Goal: Information Seeking & Learning: Learn about a topic

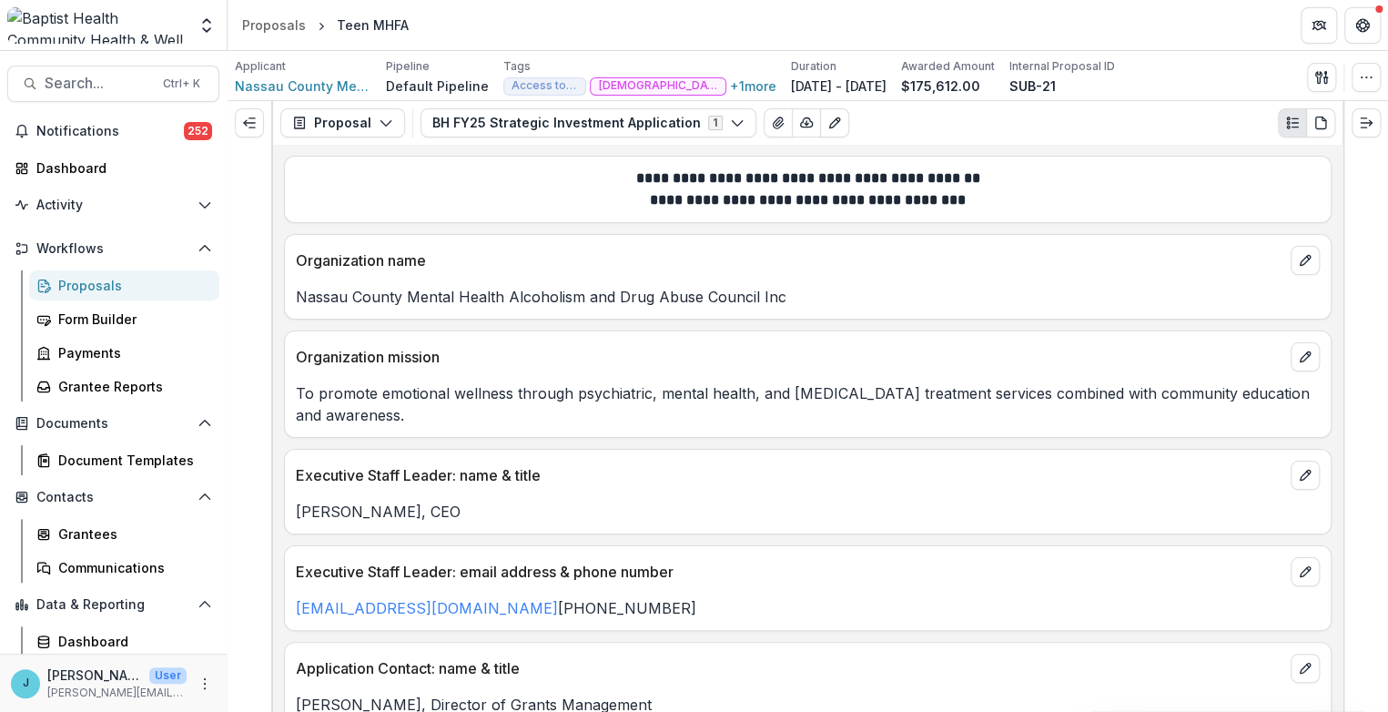
scroll to position [339, 0]
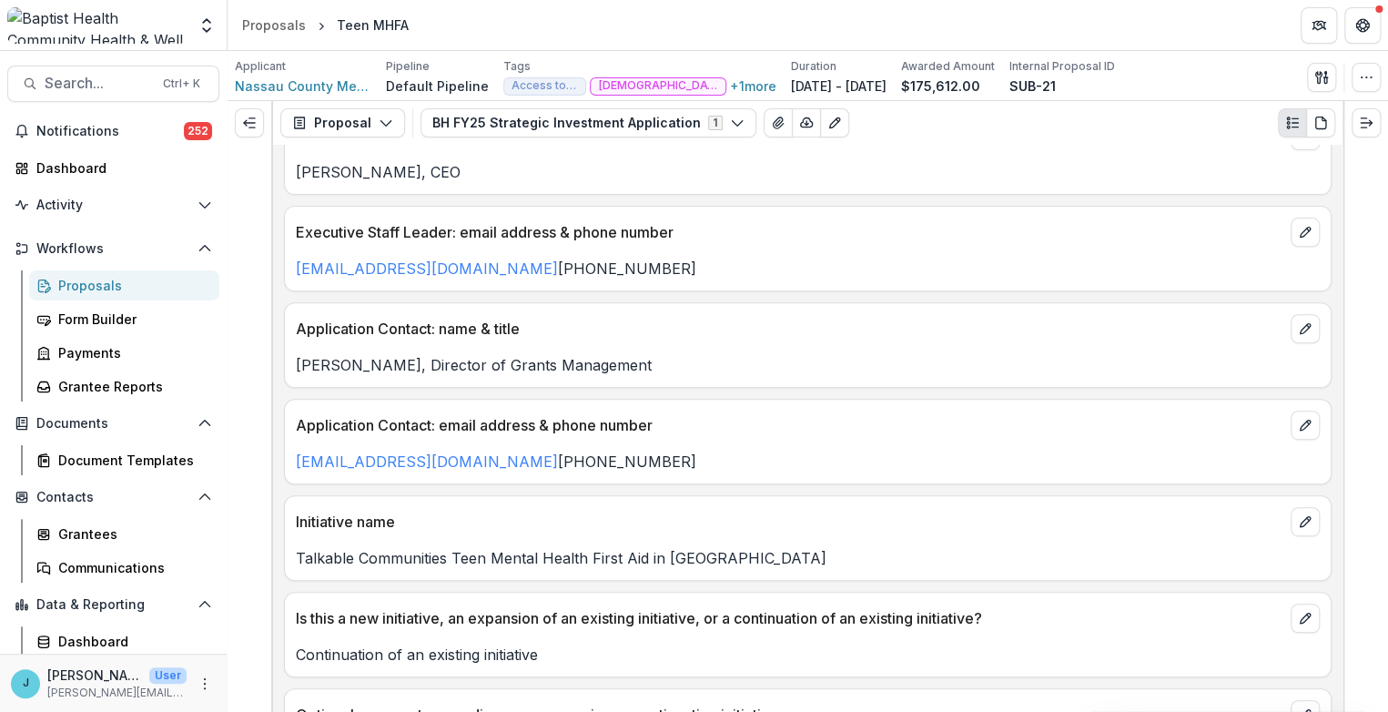
click at [76, 289] on div "Proposals" at bounding box center [131, 285] width 147 height 19
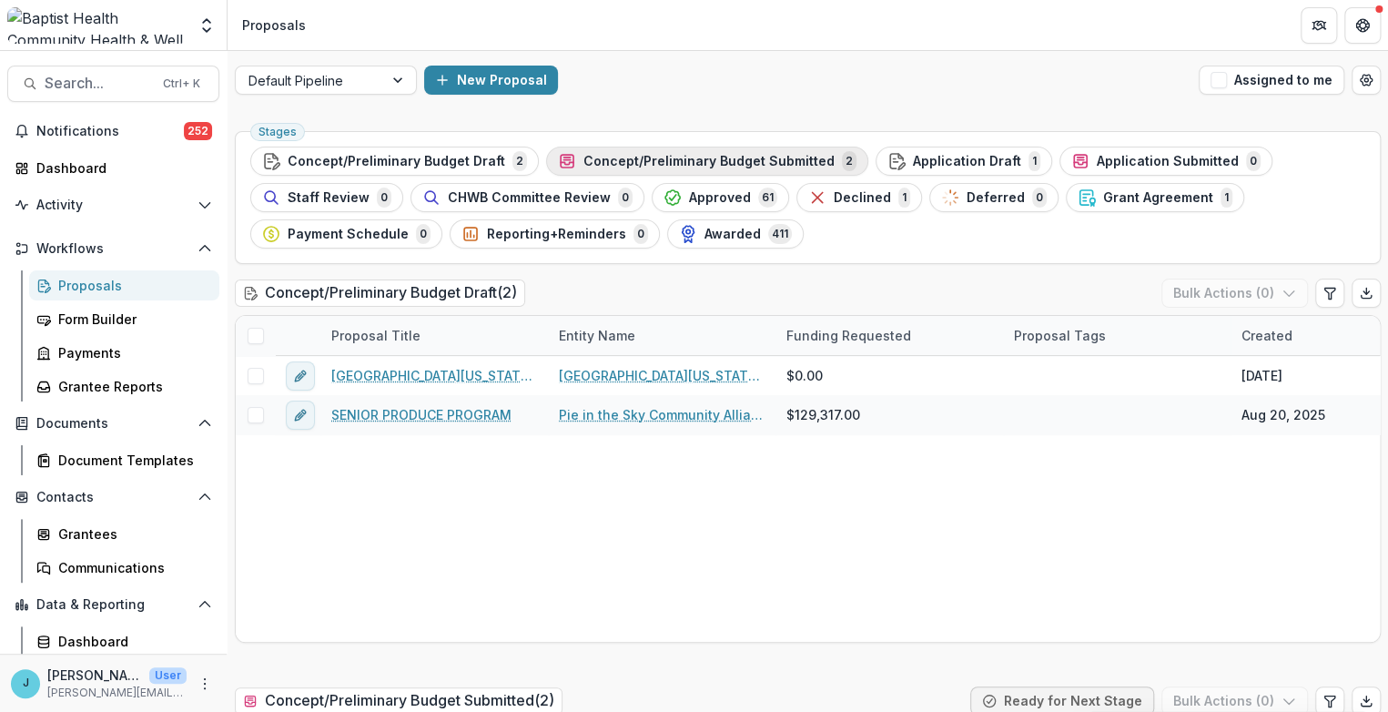
click at [704, 155] on span "Concept/Preliminary Budget Submitted" at bounding box center [708, 161] width 251 height 15
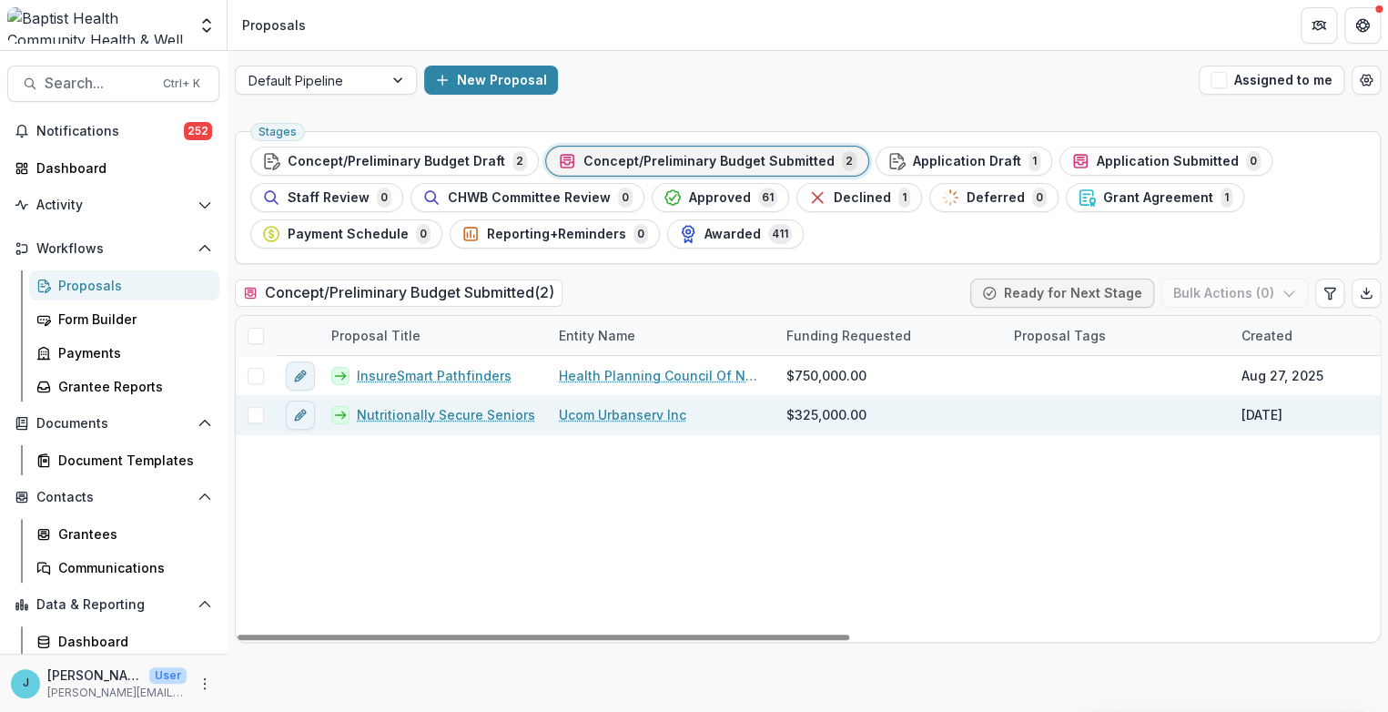
click at [465, 407] on link "Nutritionally Secure Seniors" at bounding box center [446, 414] width 178 height 19
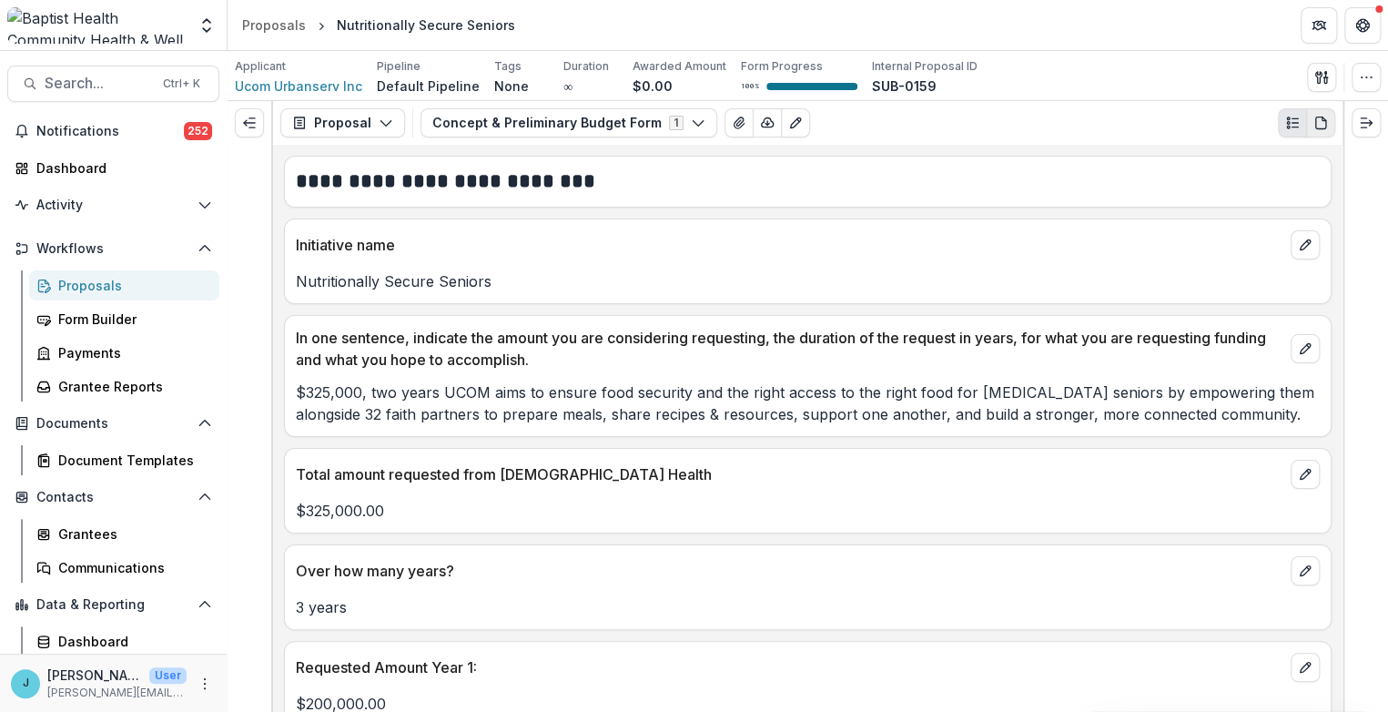
click at [1318, 124] on icon "PDF view" at bounding box center [1320, 123] width 15 height 15
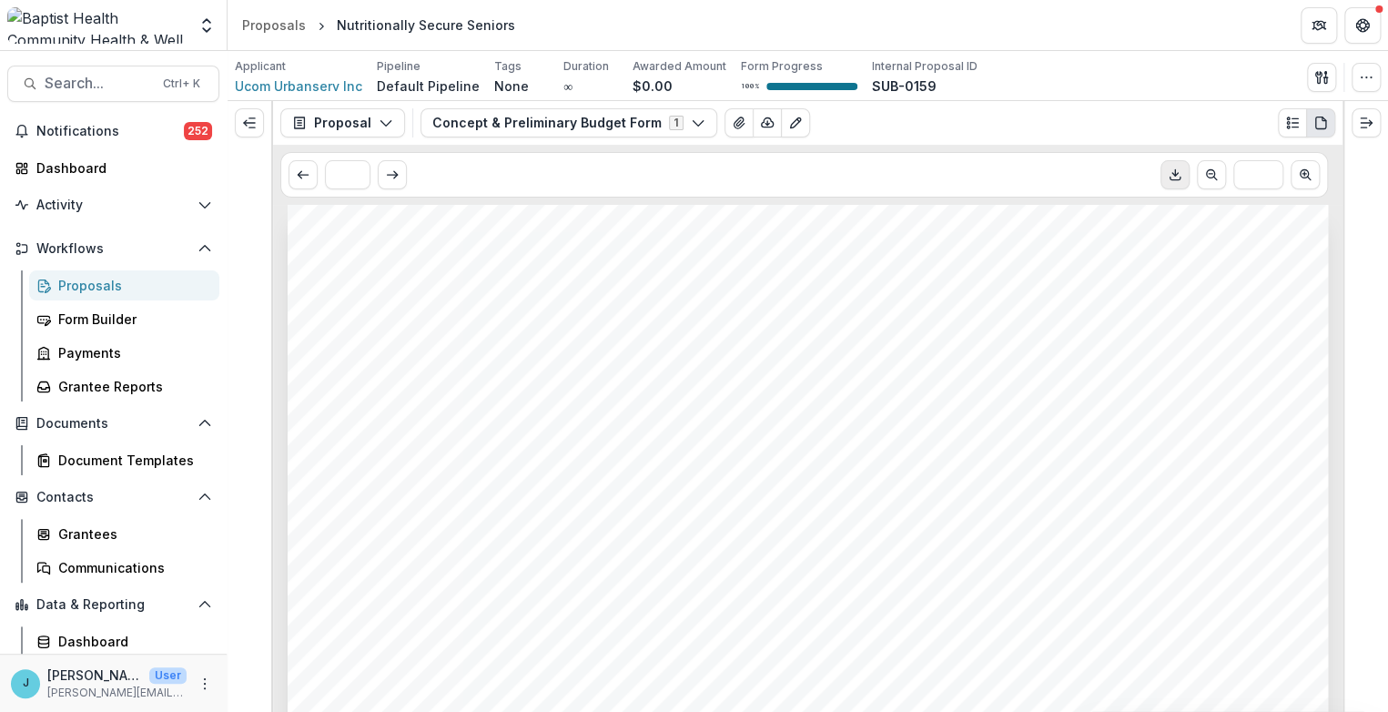
click at [1170, 175] on icon "Download PDF" at bounding box center [1175, 174] width 15 height 15
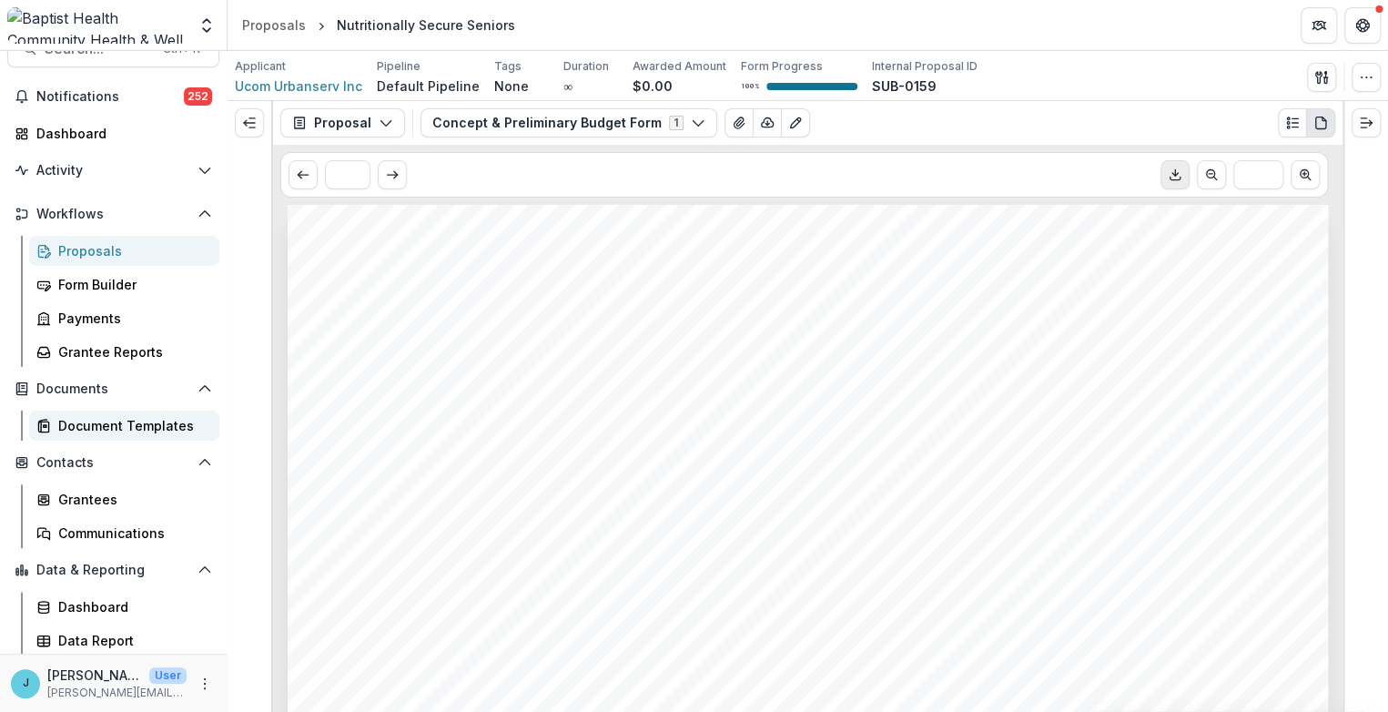
click at [134, 425] on div "Document Templates" at bounding box center [131, 425] width 147 height 19
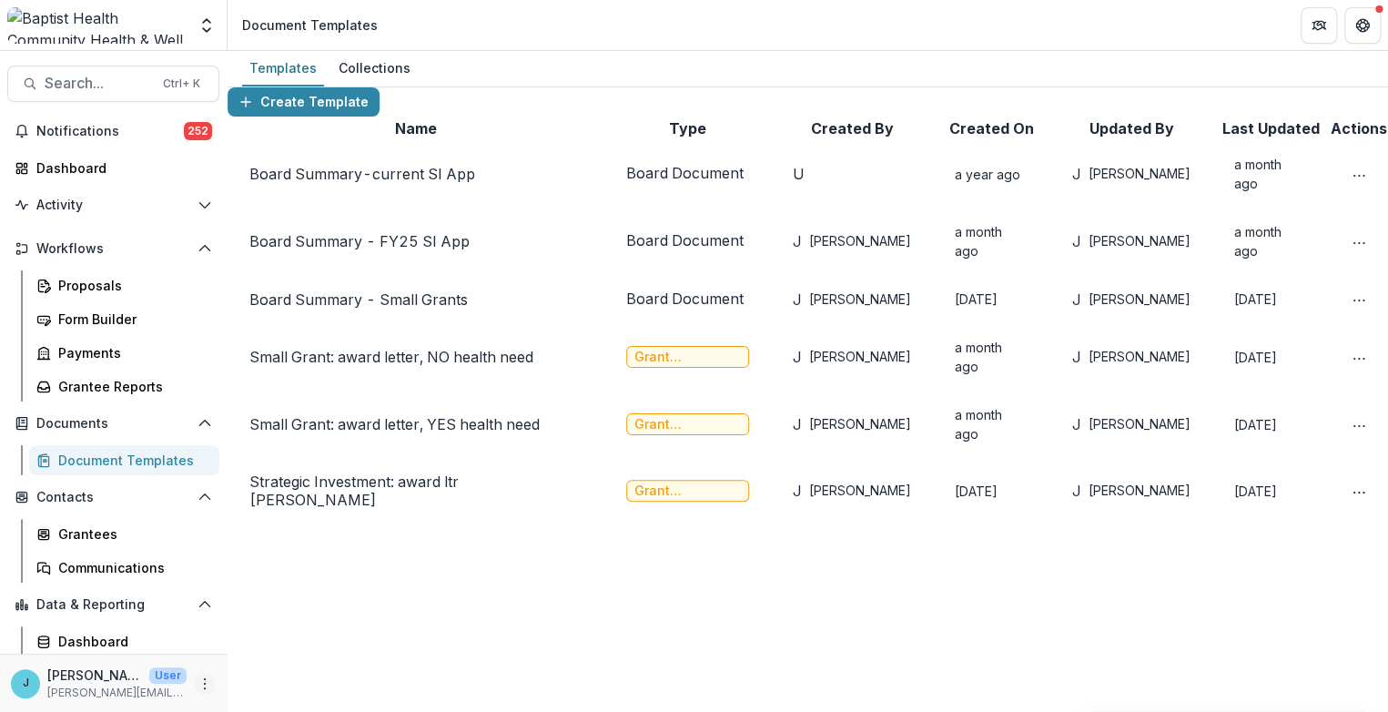
click at [199, 679] on icon "More" at bounding box center [205, 683] width 15 height 15
click at [258, 644] on link "User Settings" at bounding box center [320, 644] width 195 height 30
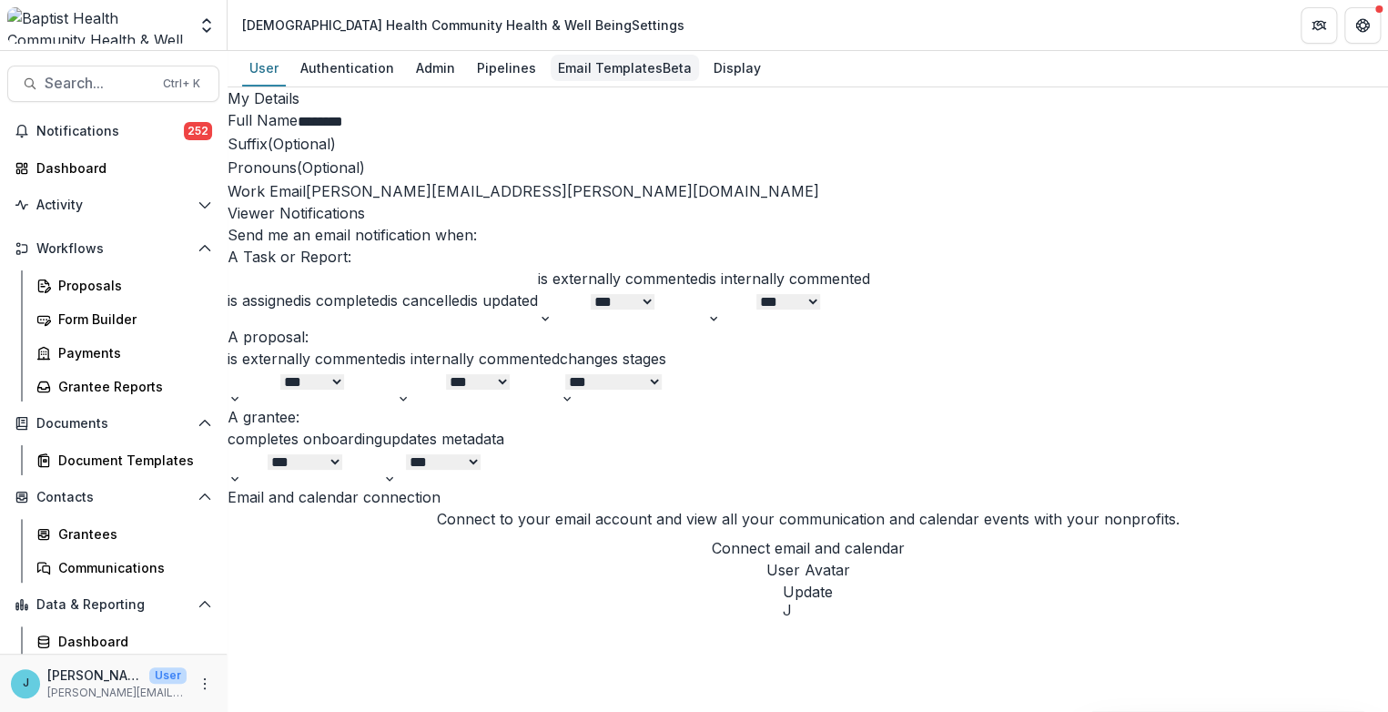
click at [610, 62] on div "Email Templates Beta" at bounding box center [625, 68] width 148 height 26
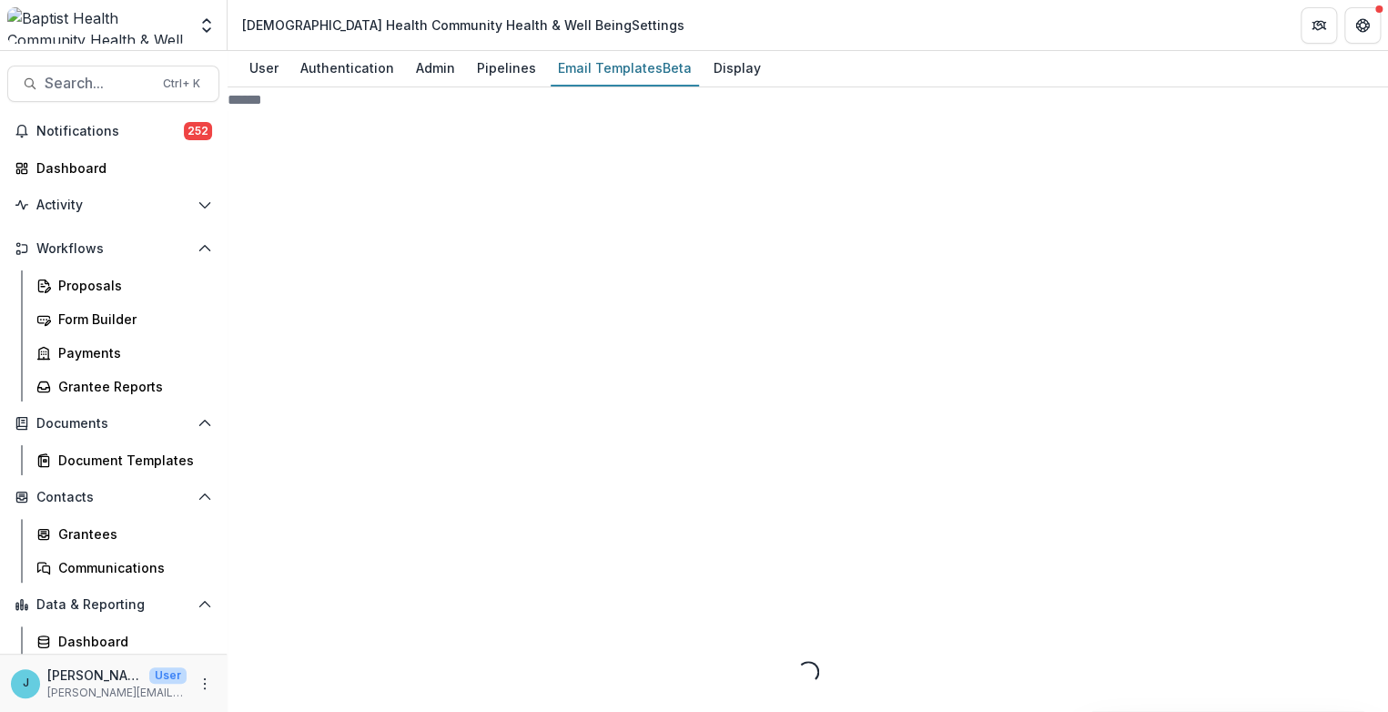
click at [263, 552] on icon at bounding box center [386, 710] width 317 height 317
click at [278, 574] on icon at bounding box center [392, 725] width 303 height 303
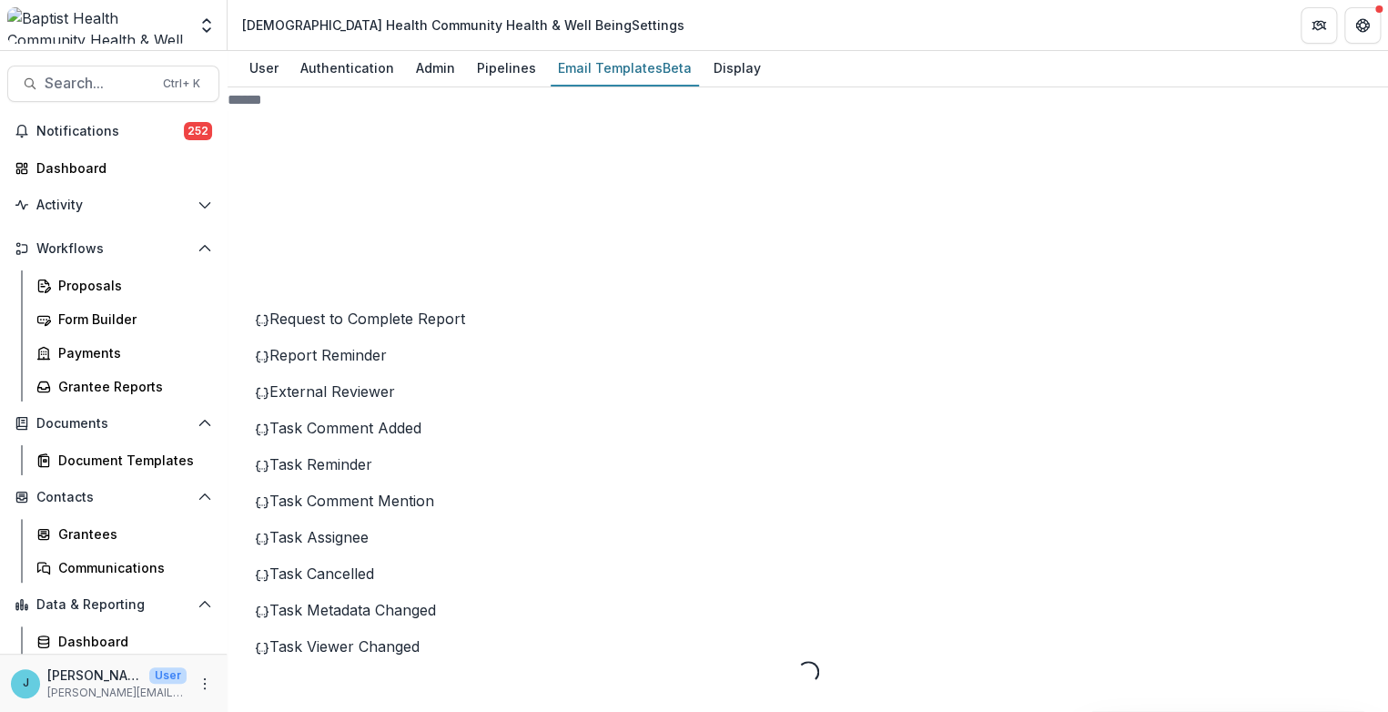
click at [278, 574] on icon at bounding box center [392, 725] width 303 height 303
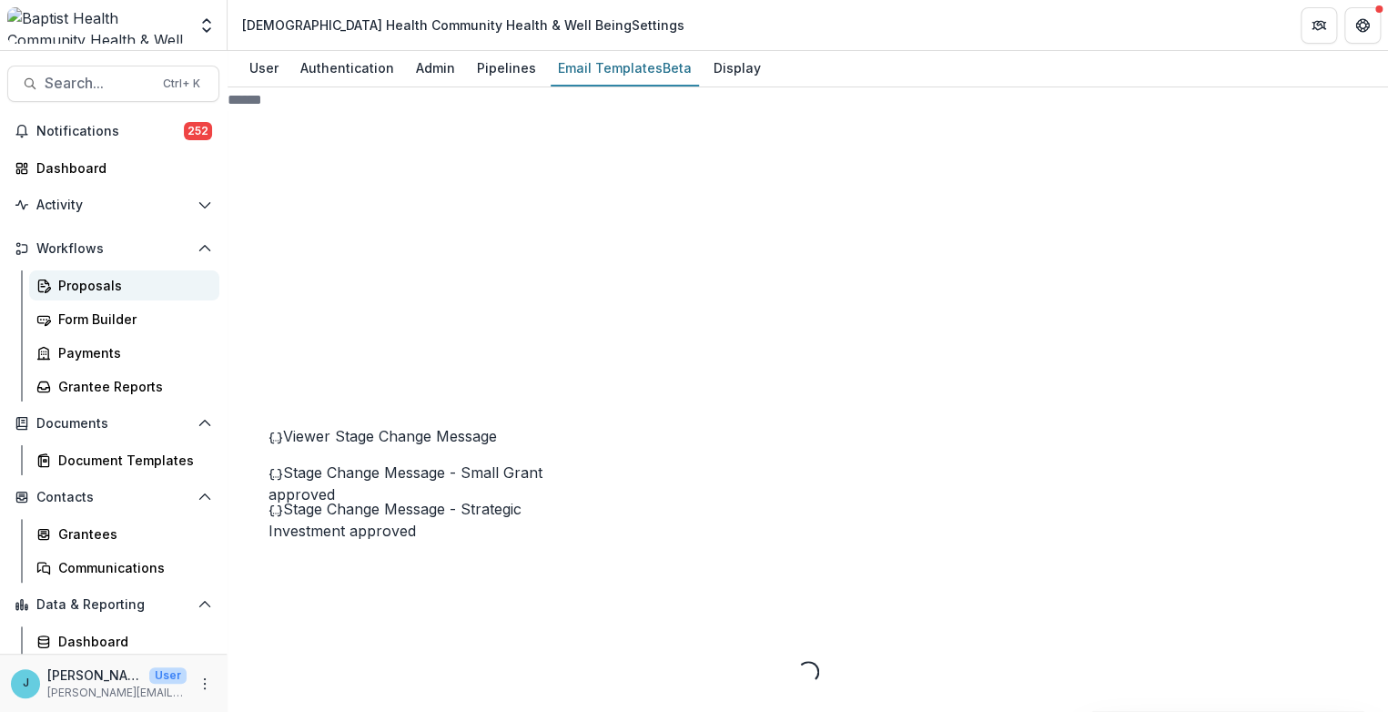
click at [106, 292] on div "Proposals" at bounding box center [131, 285] width 147 height 19
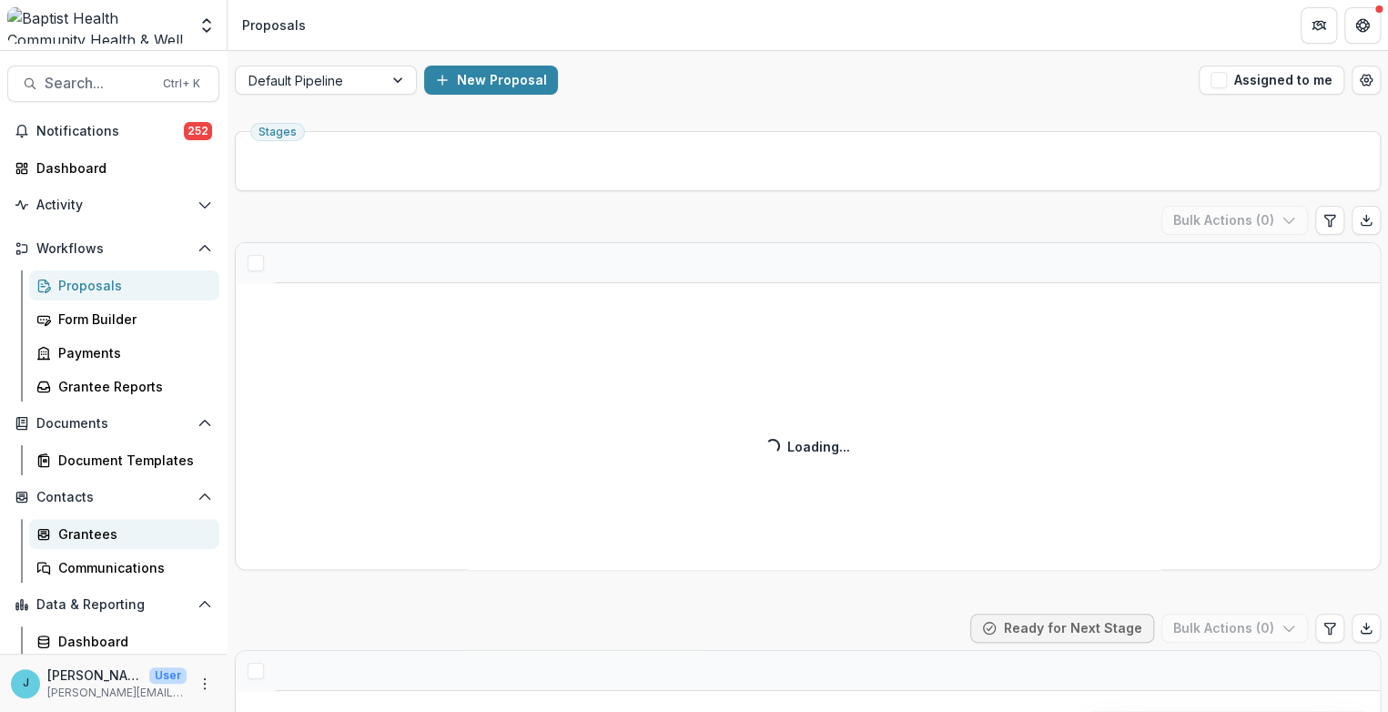
click at [80, 533] on div "Grantees" at bounding box center [131, 533] width 147 height 19
click at [86, 532] on div "Grantees" at bounding box center [131, 533] width 147 height 19
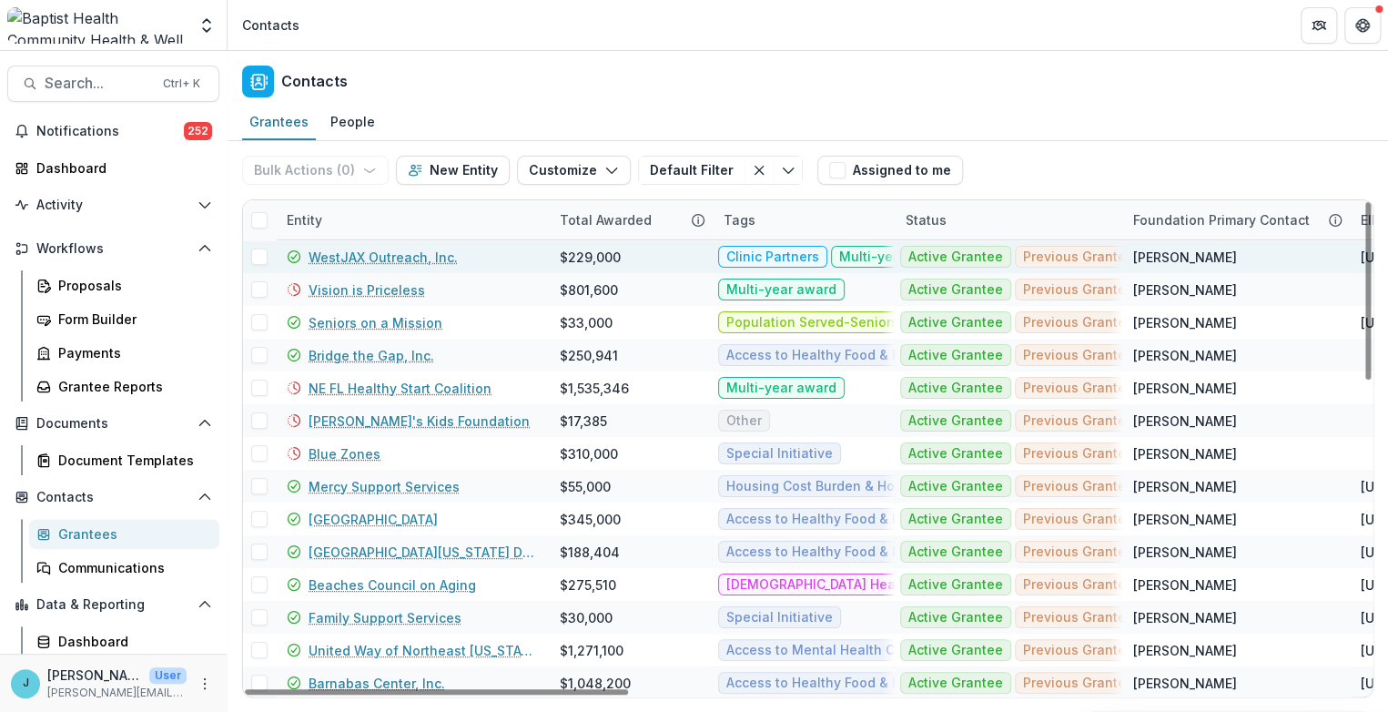
click at [258, 259] on span at bounding box center [259, 256] width 16 height 16
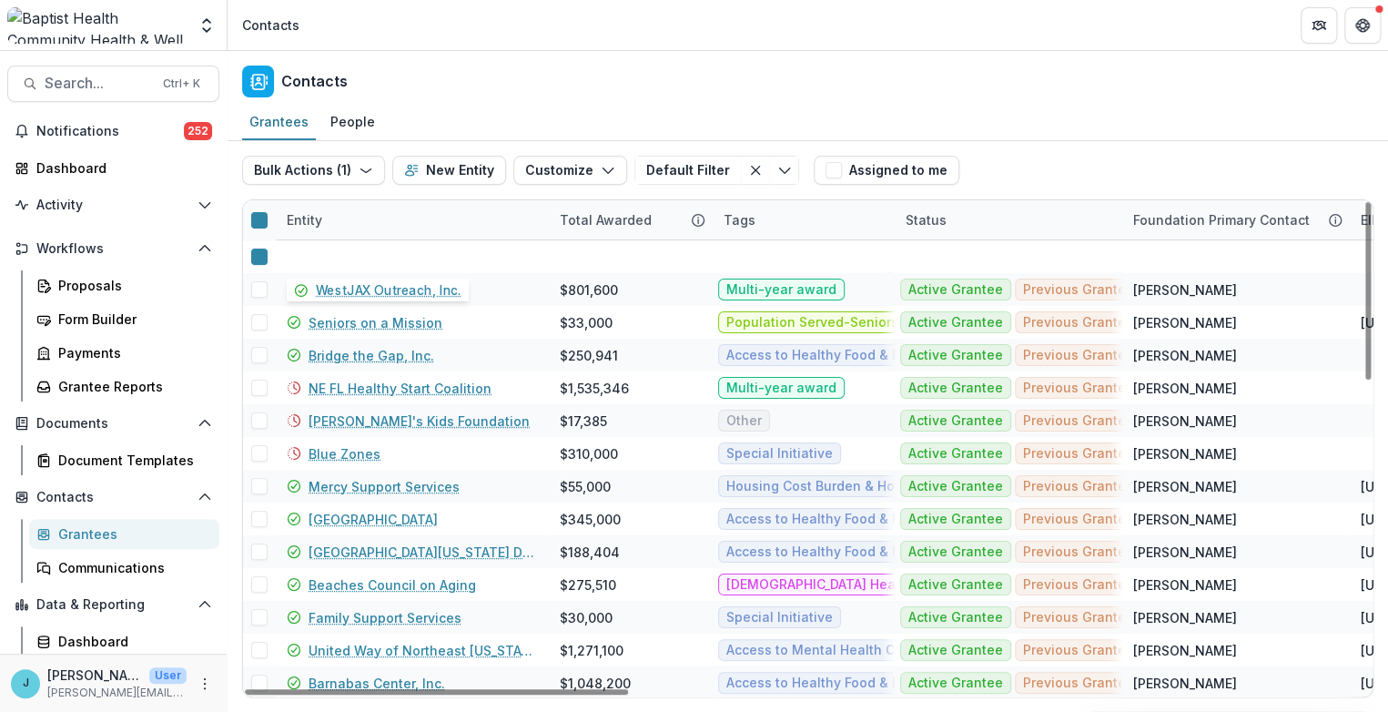
click at [353, 279] on link "WestJAX Outreach, Inc." at bounding box center [383, 288] width 149 height 19
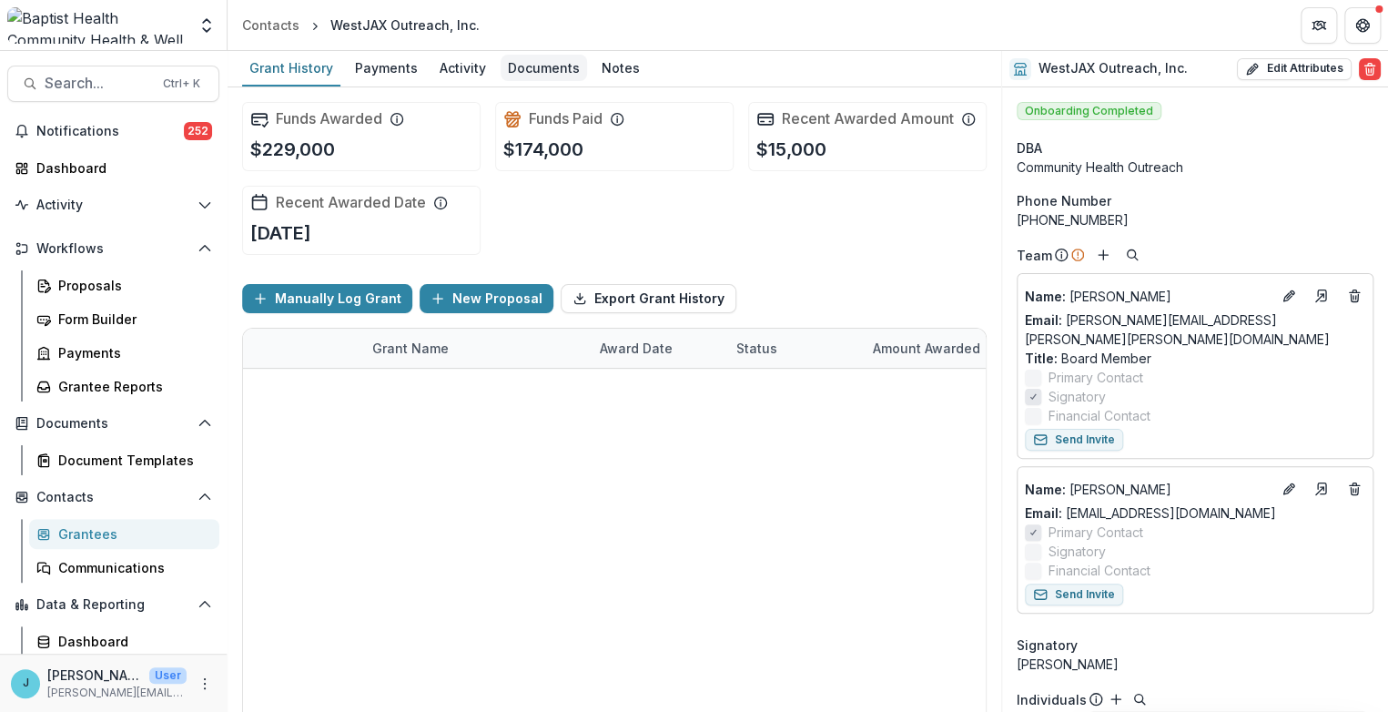
click at [552, 74] on div "Documents" at bounding box center [544, 68] width 86 height 26
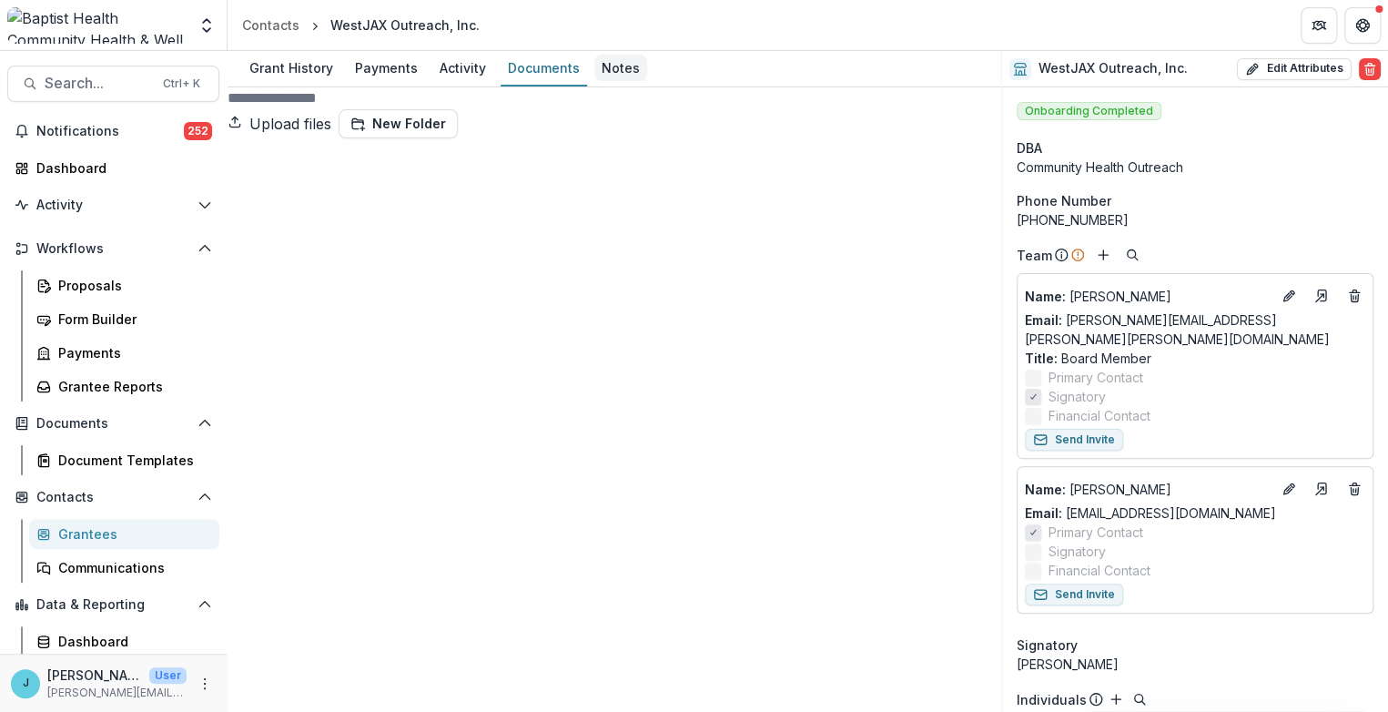
click at [615, 67] on div "Notes" at bounding box center [620, 68] width 53 height 26
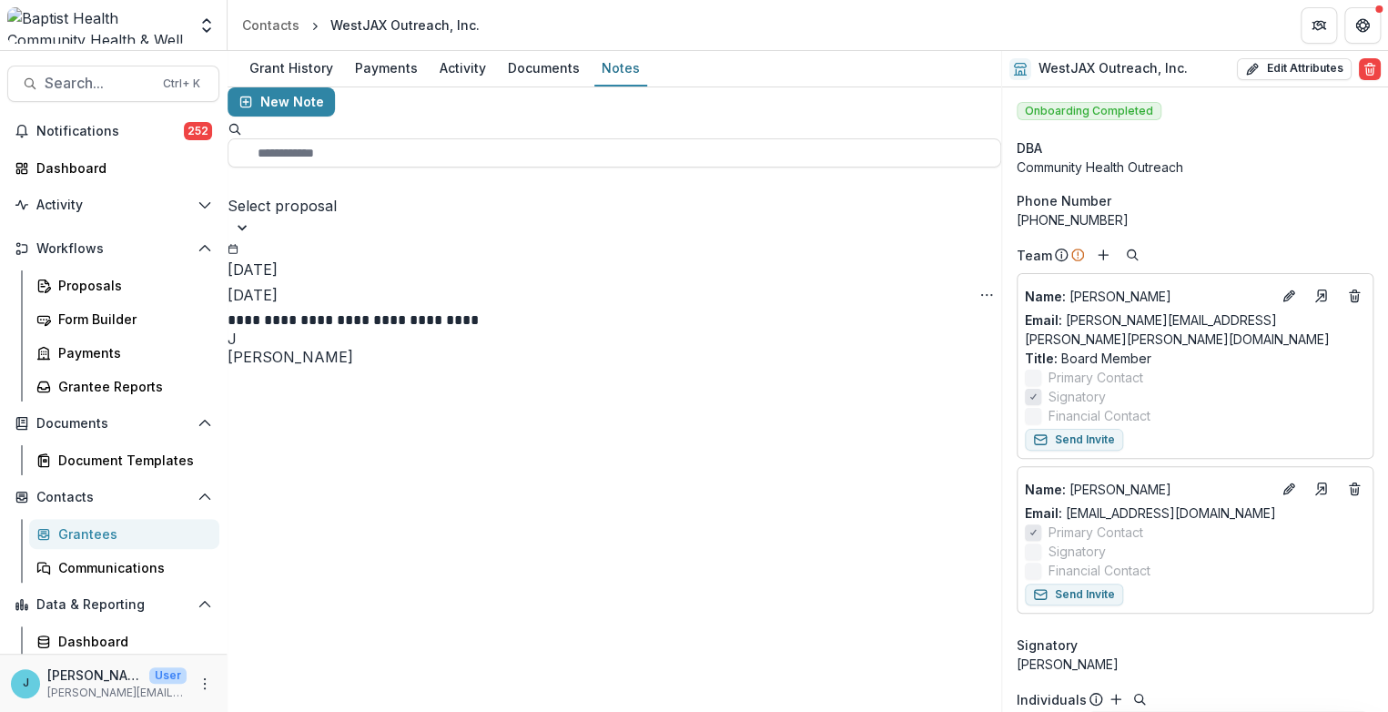
click at [129, 461] on div "Document Templates" at bounding box center [131, 460] width 147 height 19
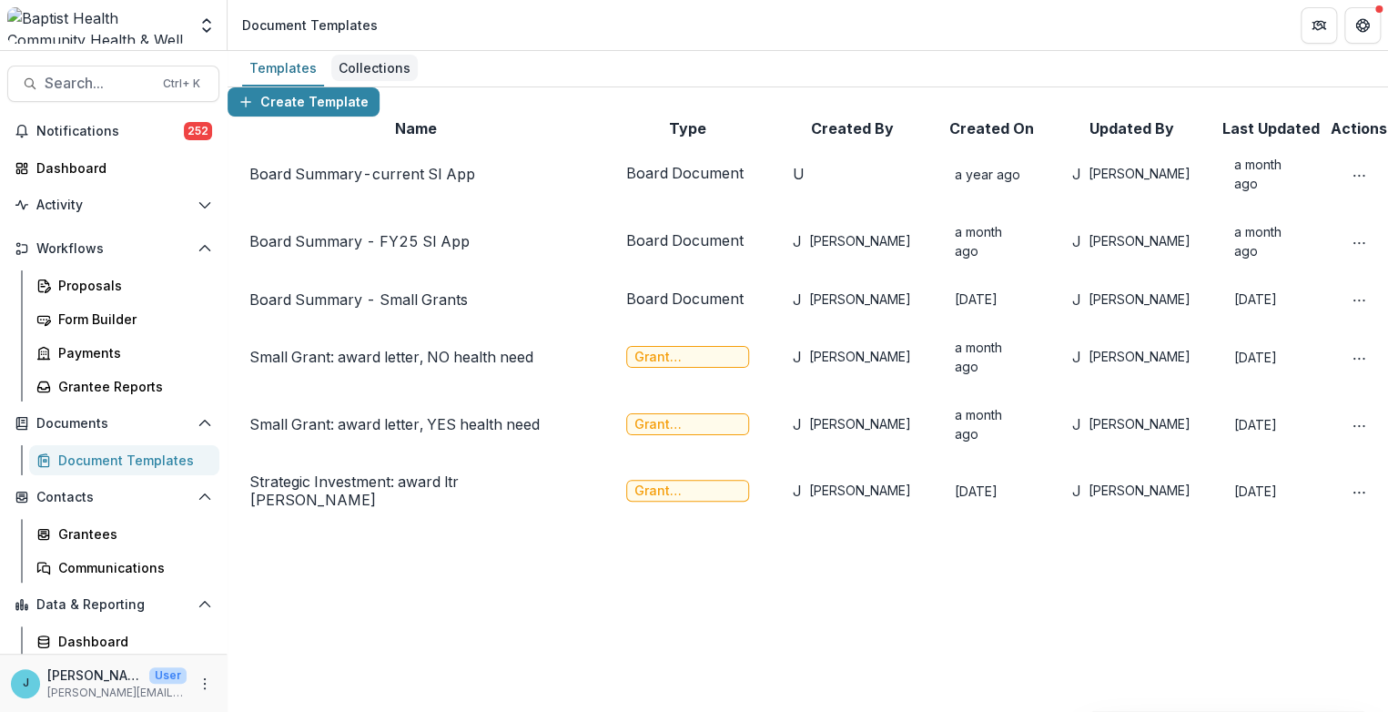
click at [360, 69] on div "Collections" at bounding box center [374, 68] width 86 height 26
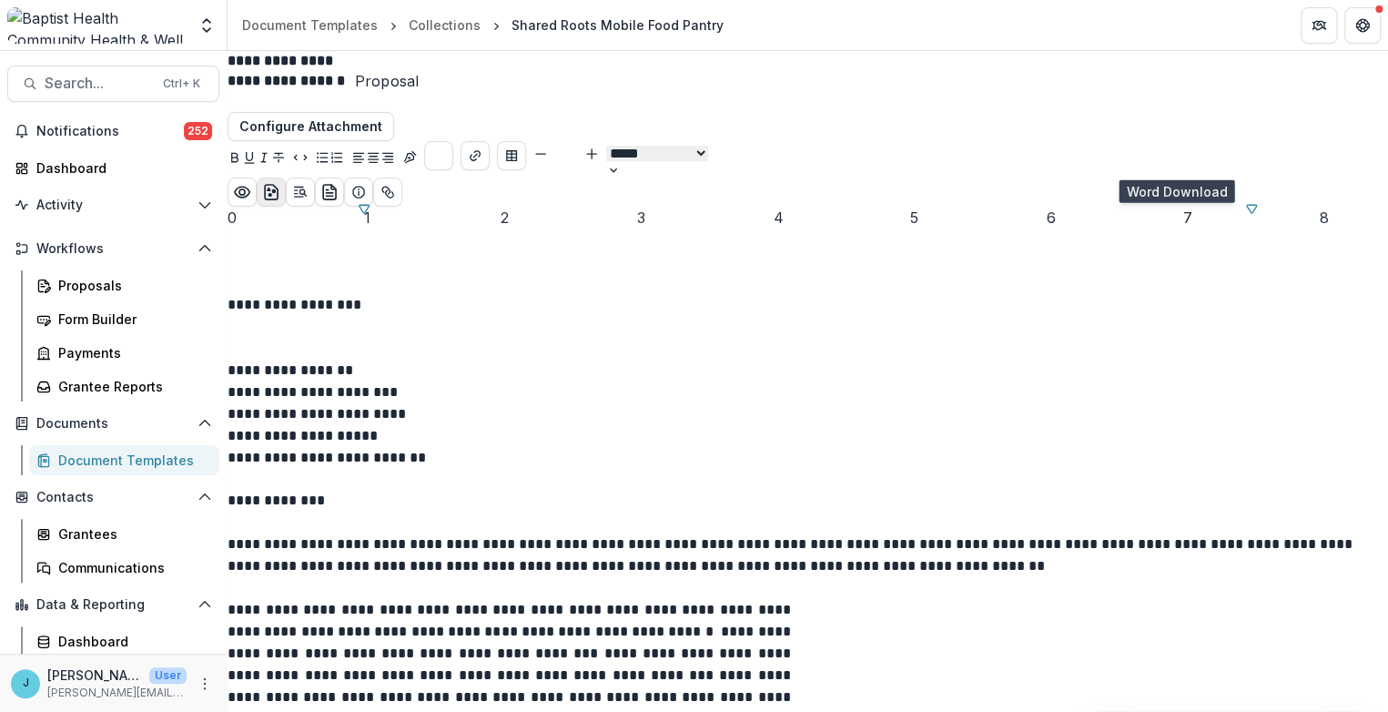
click at [272, 193] on rect "download-word" at bounding box center [270, 195] width 4 height 4
click at [794, 638] on span "**********" at bounding box center [511, 620] width 566 height 35
click at [138, 461] on div "Document Templates" at bounding box center [131, 460] width 147 height 19
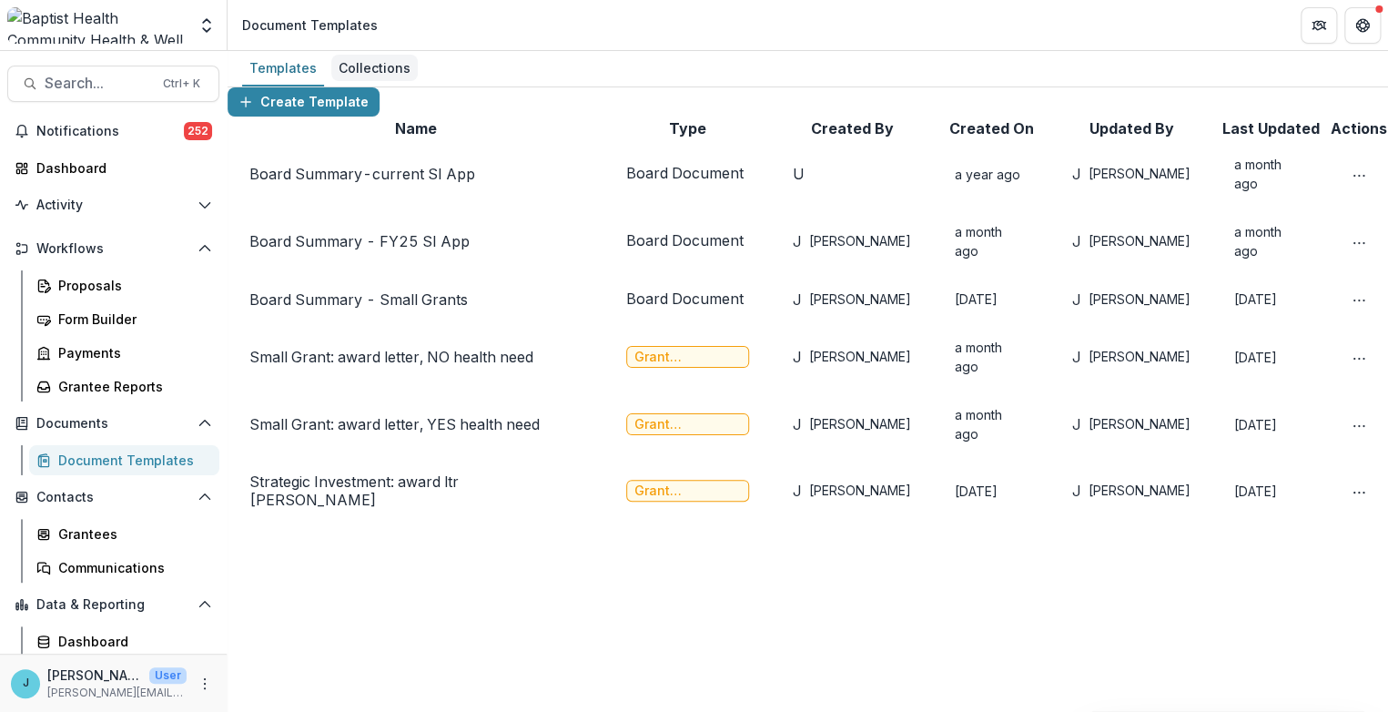
click at [375, 65] on div "Collections" at bounding box center [374, 68] width 86 height 26
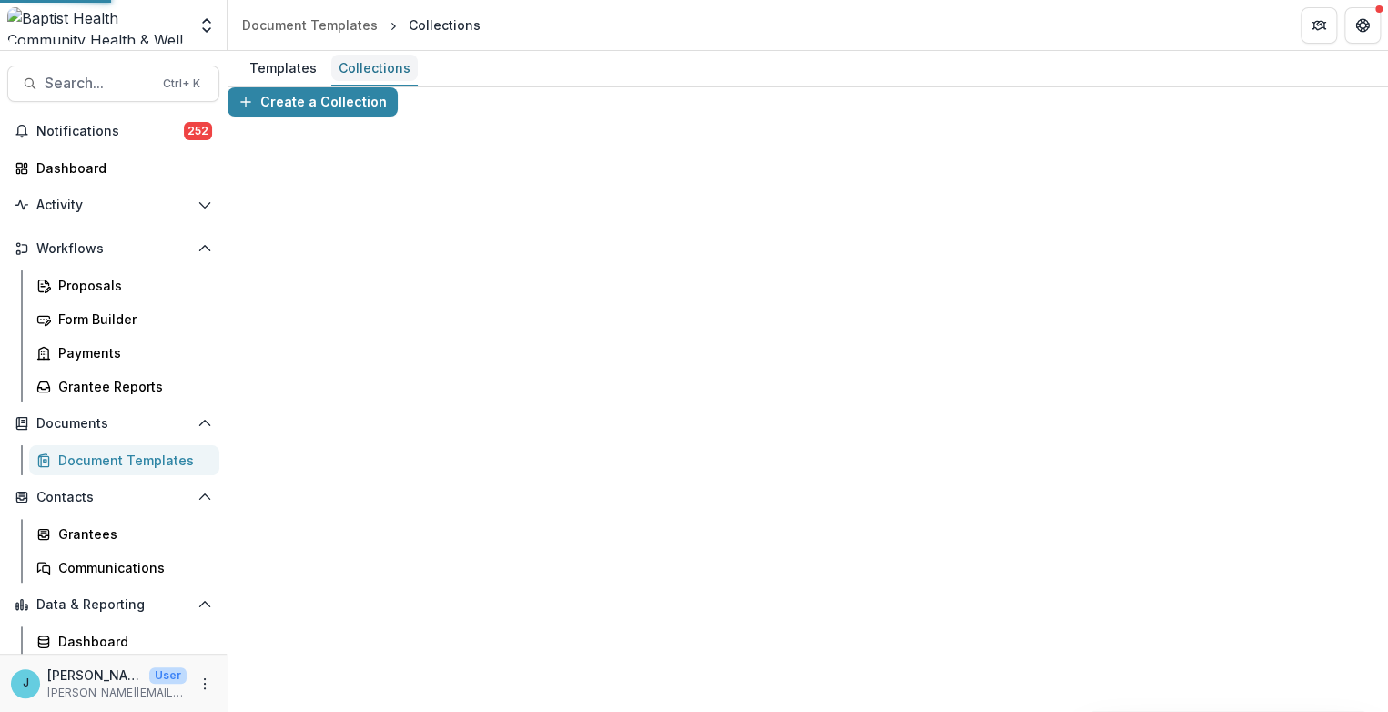
click at [375, 65] on div "Collections" at bounding box center [374, 68] width 86 height 26
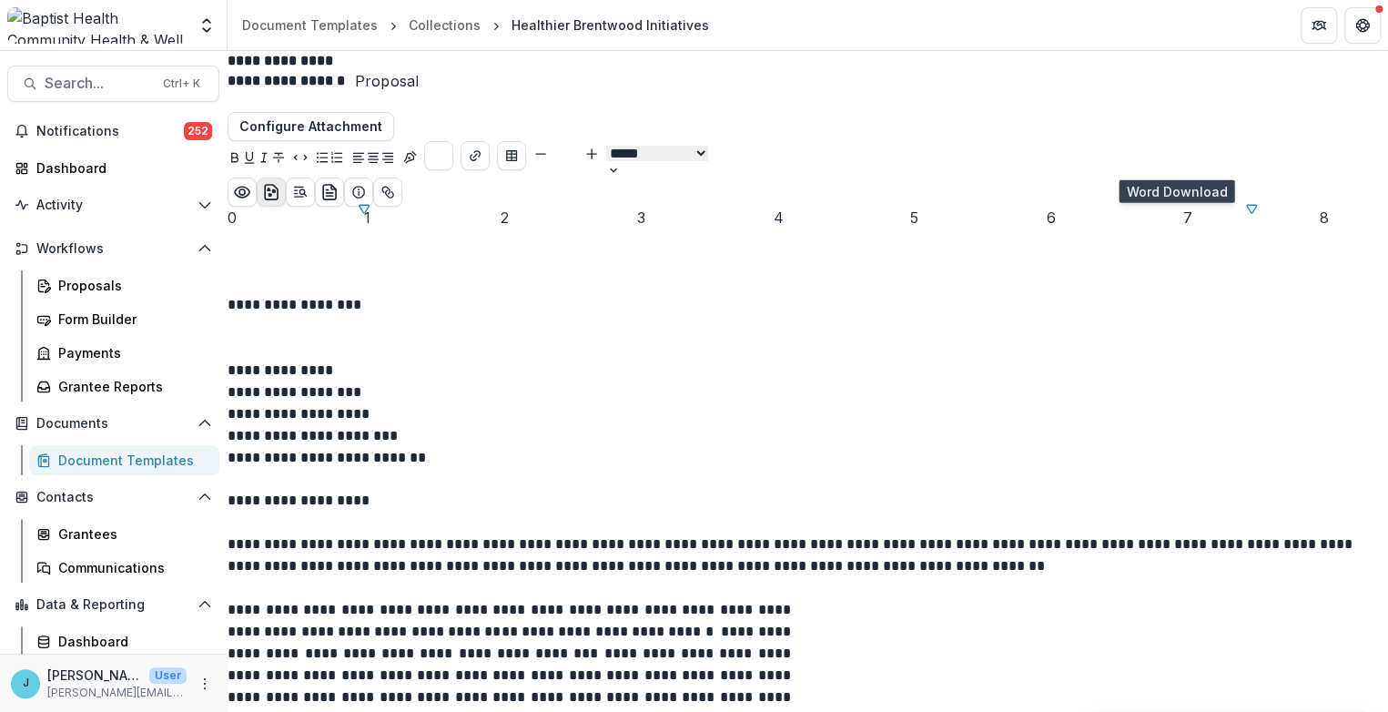
click at [280, 183] on icon "download-word" at bounding box center [271, 192] width 18 height 18
click at [83, 289] on div "Proposals" at bounding box center [131, 285] width 147 height 19
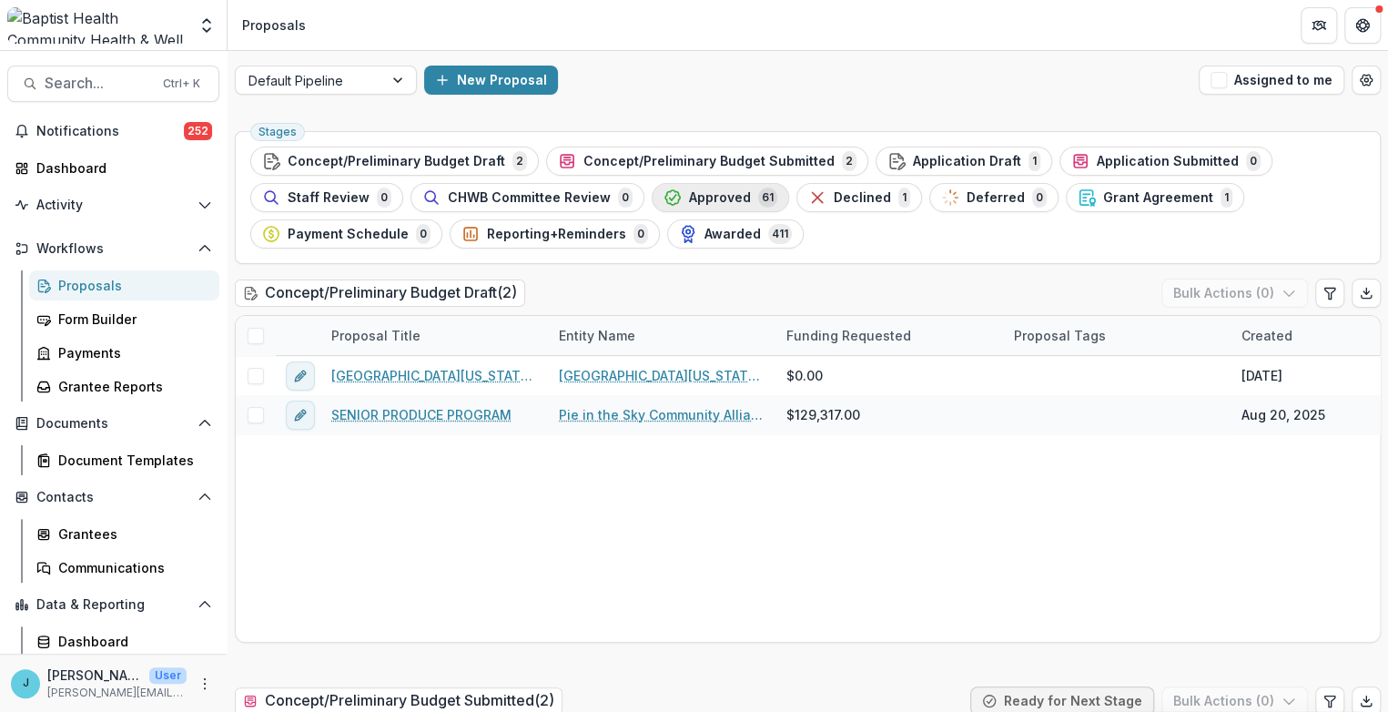
click at [702, 198] on span "Approved" at bounding box center [720, 197] width 62 height 15
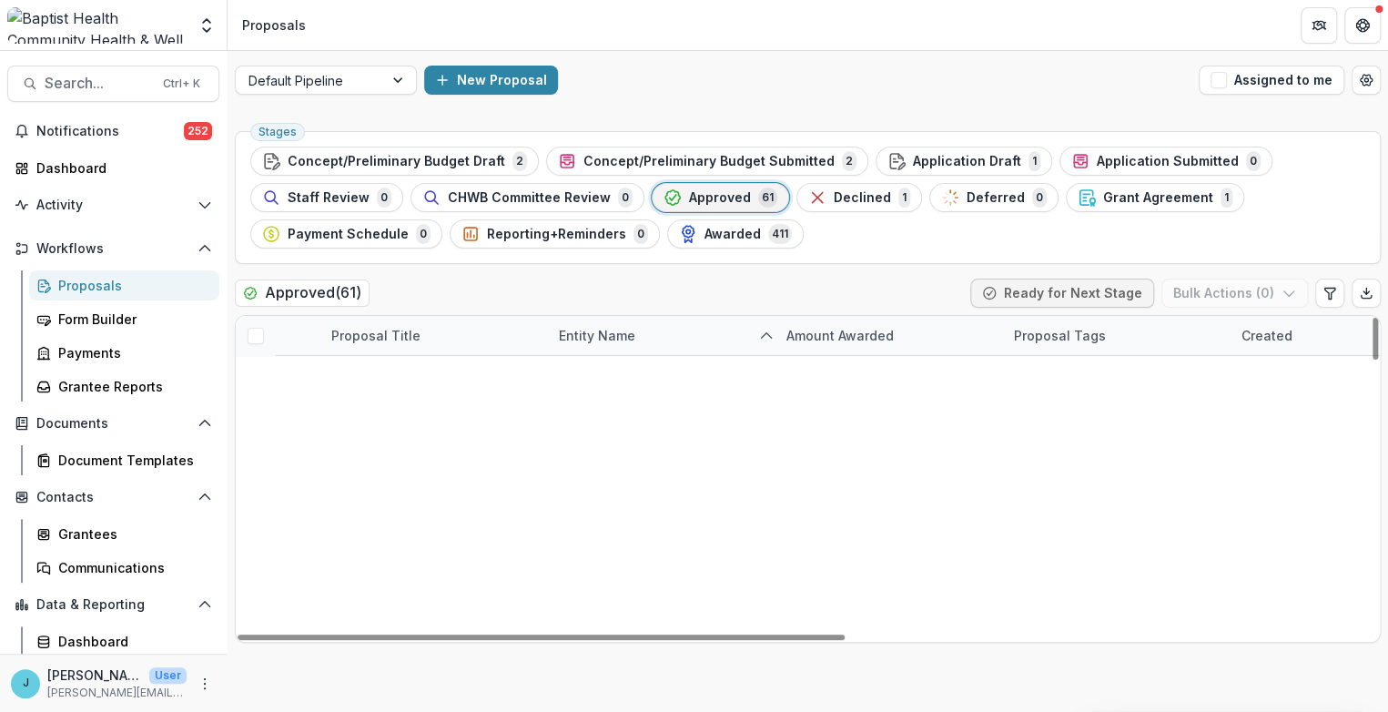
click at [395, 339] on div "Proposal Title" at bounding box center [375, 335] width 111 height 19
click at [399, 411] on span "Sort Ascending" at bounding box center [405, 413] width 96 height 15
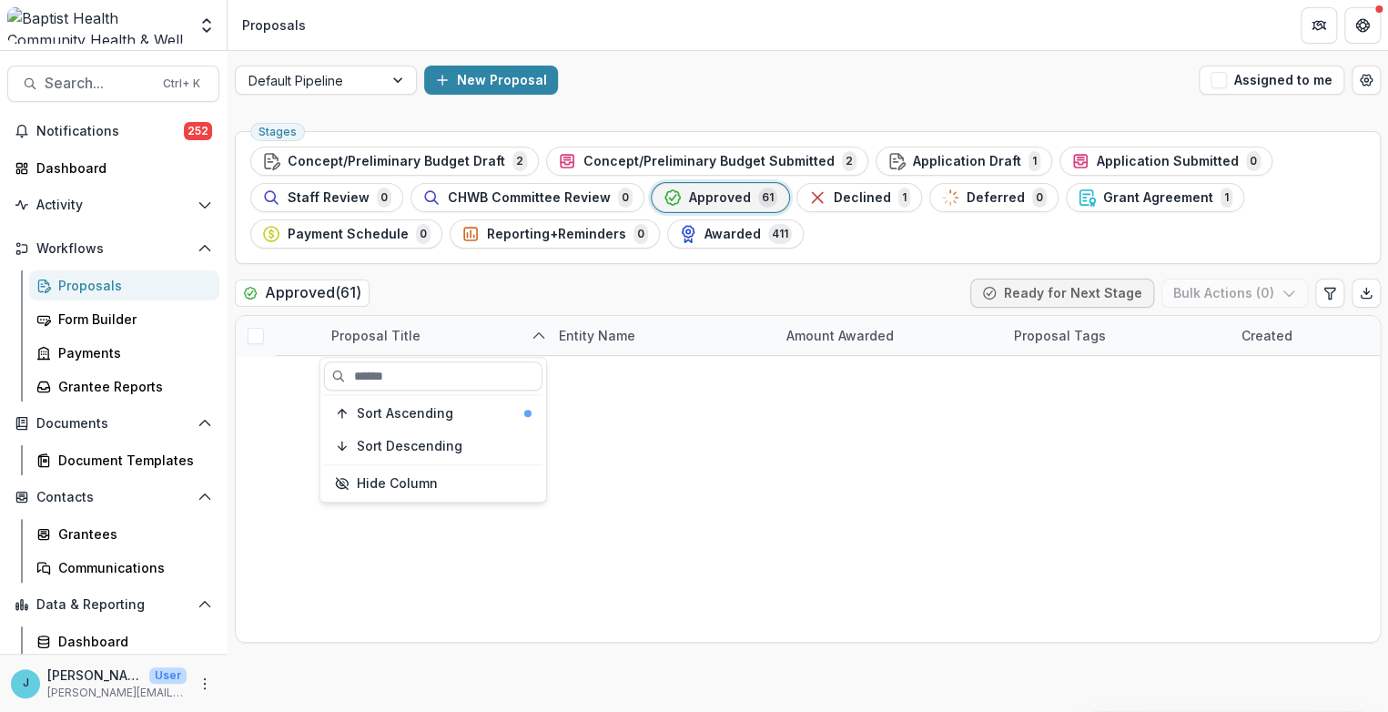
click at [438, 281] on div "Approved ( 61 ) Ready for Next Stage Bulk Actions ( 0 )" at bounding box center [808, 297] width 1146 height 36
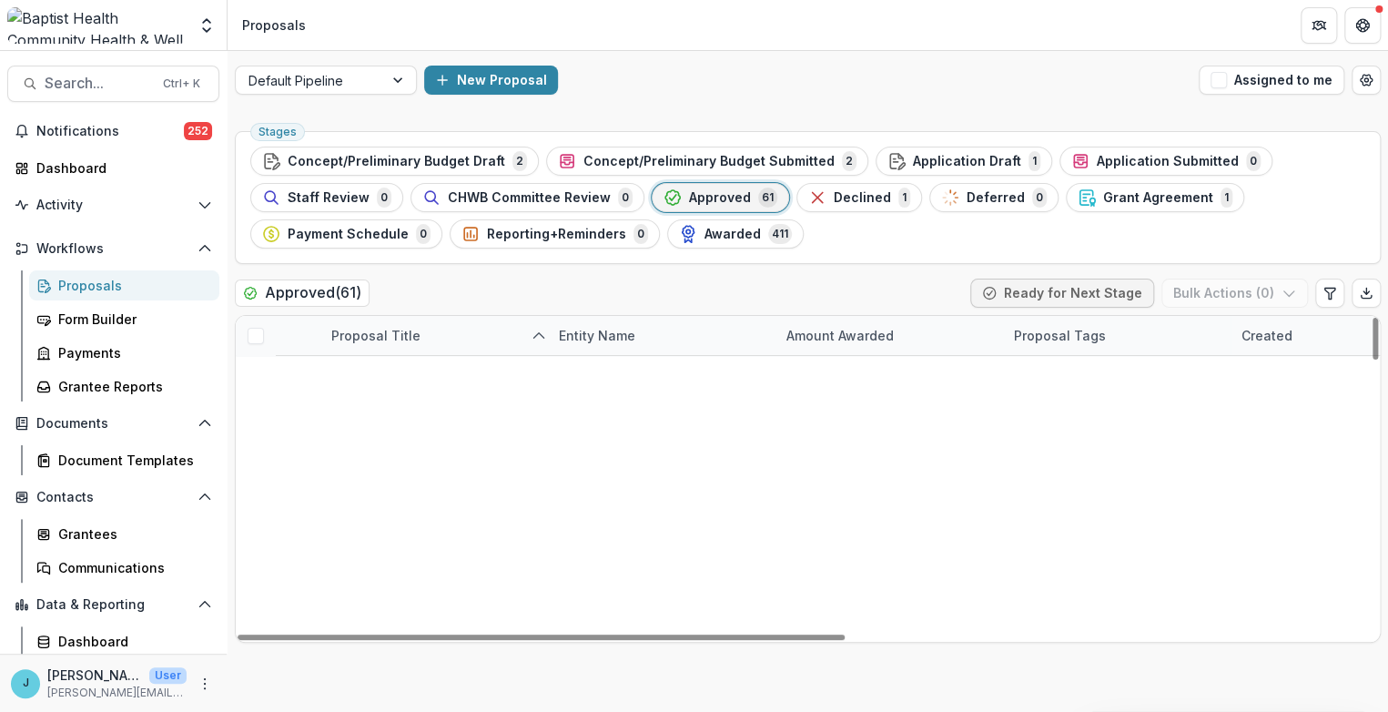
scroll to position [505, 0]
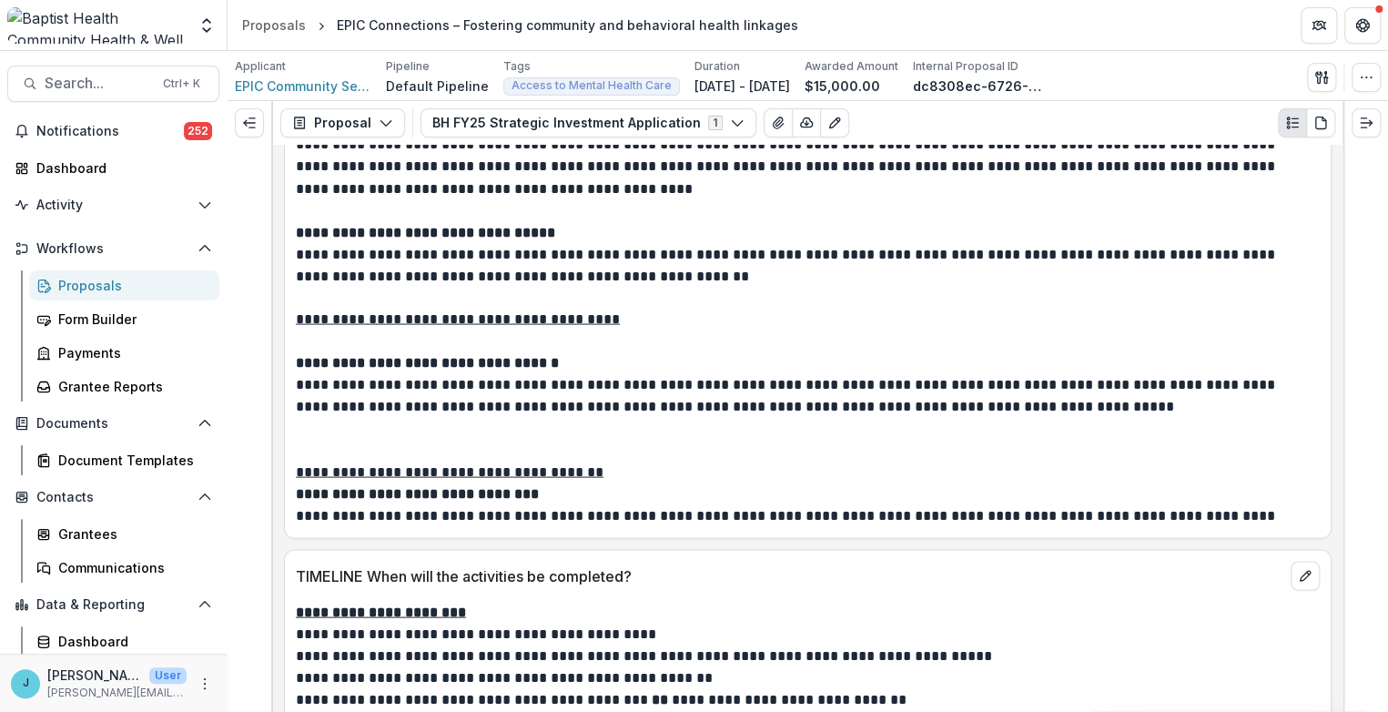
scroll to position [5258, 0]
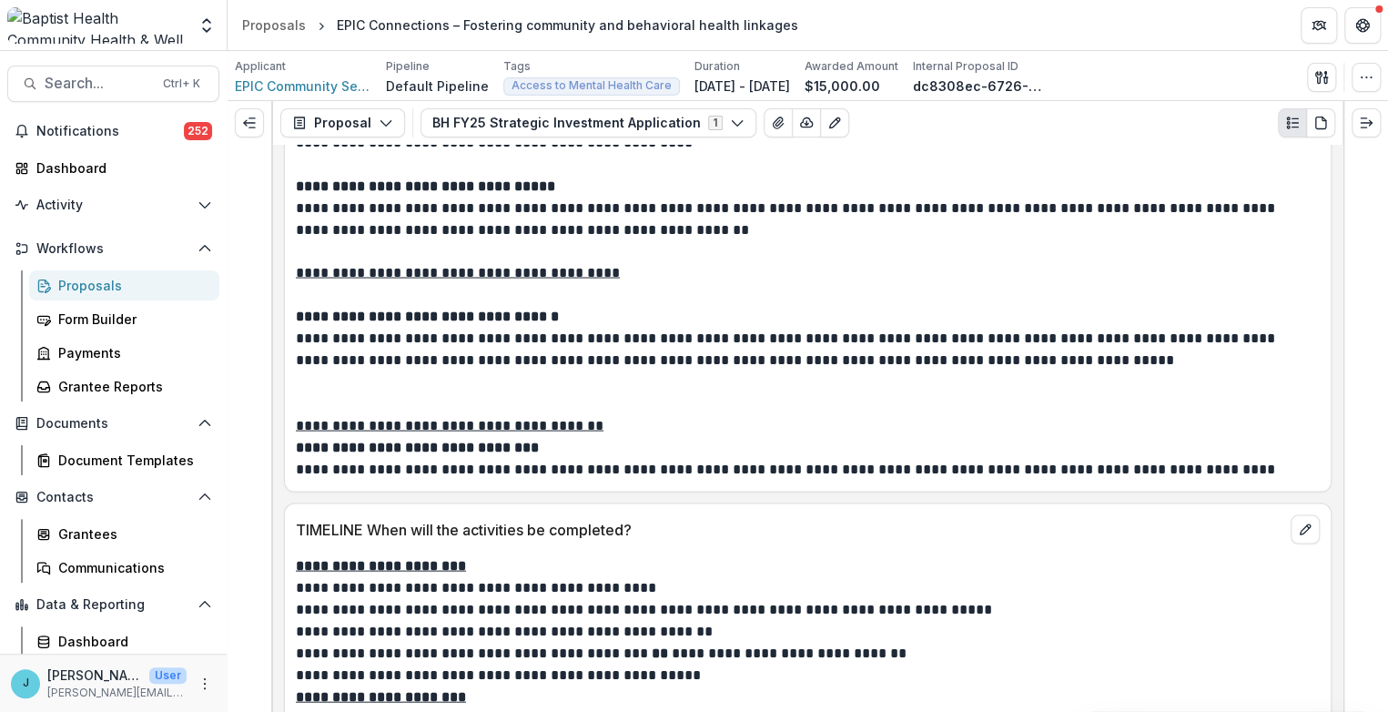
click at [86, 281] on div "Proposals" at bounding box center [131, 285] width 147 height 19
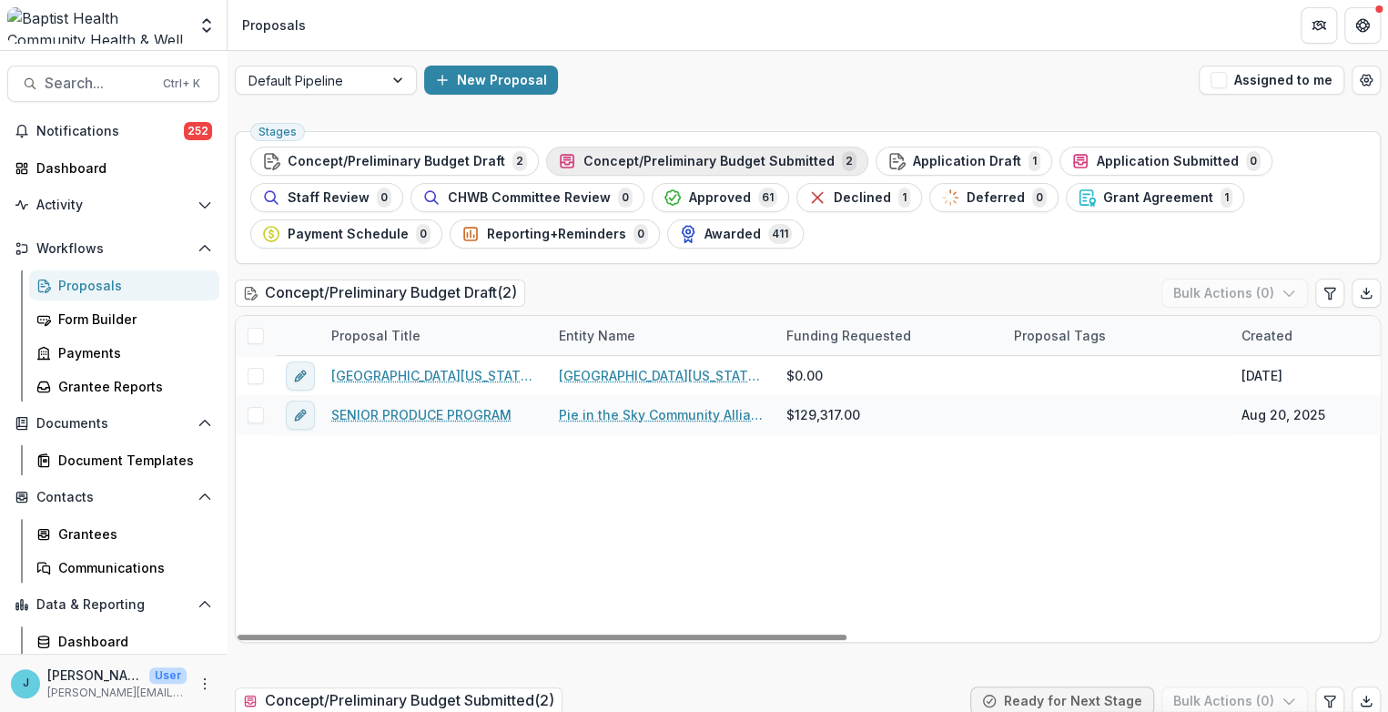
click at [754, 157] on span "Concept/Preliminary Budget Submitted" at bounding box center [708, 161] width 251 height 15
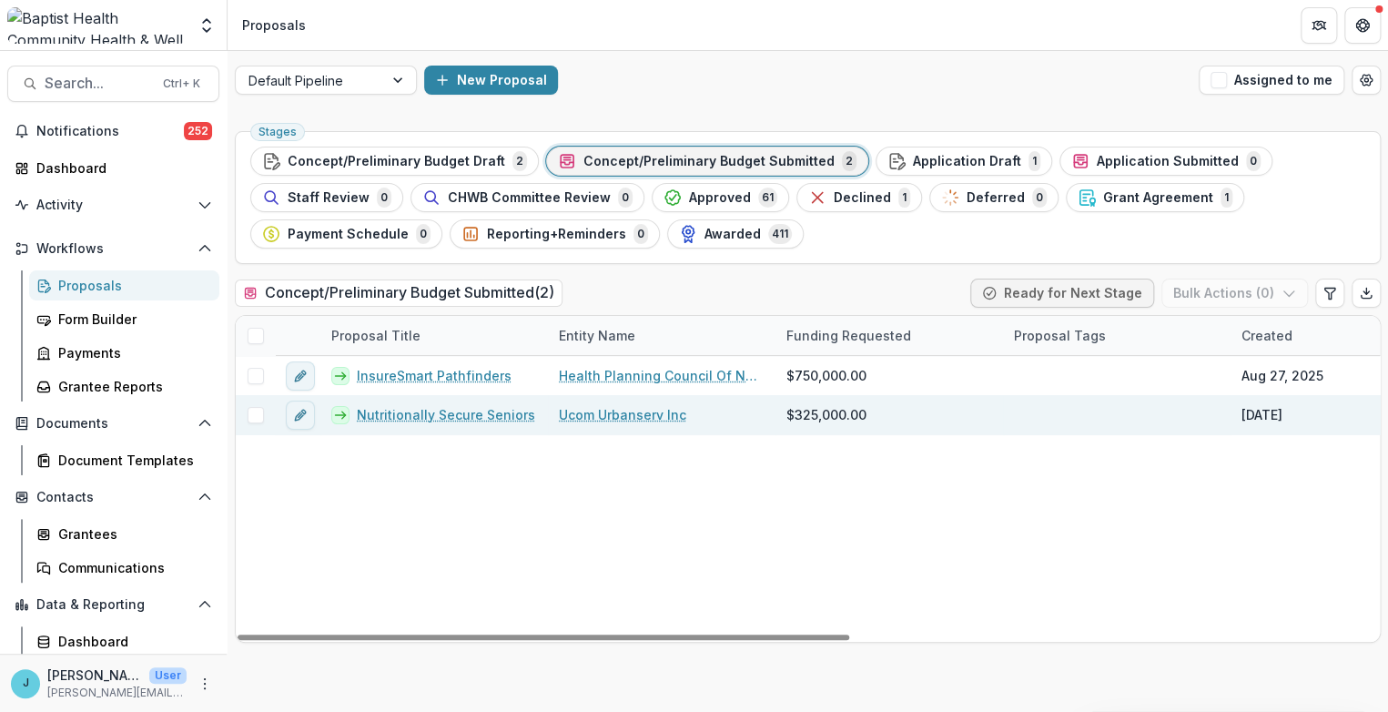
click at [431, 412] on link "Nutritionally Secure Seniors" at bounding box center [446, 414] width 178 height 19
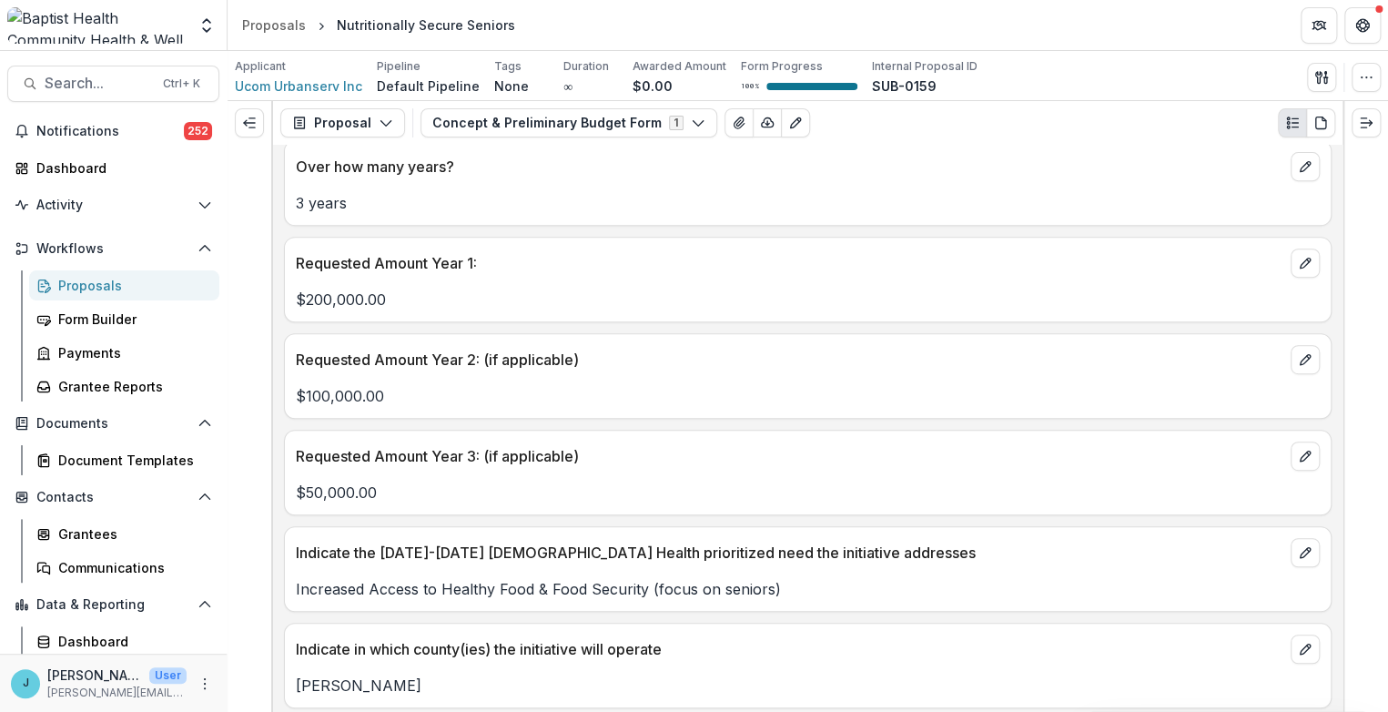
scroll to position [808, 0]
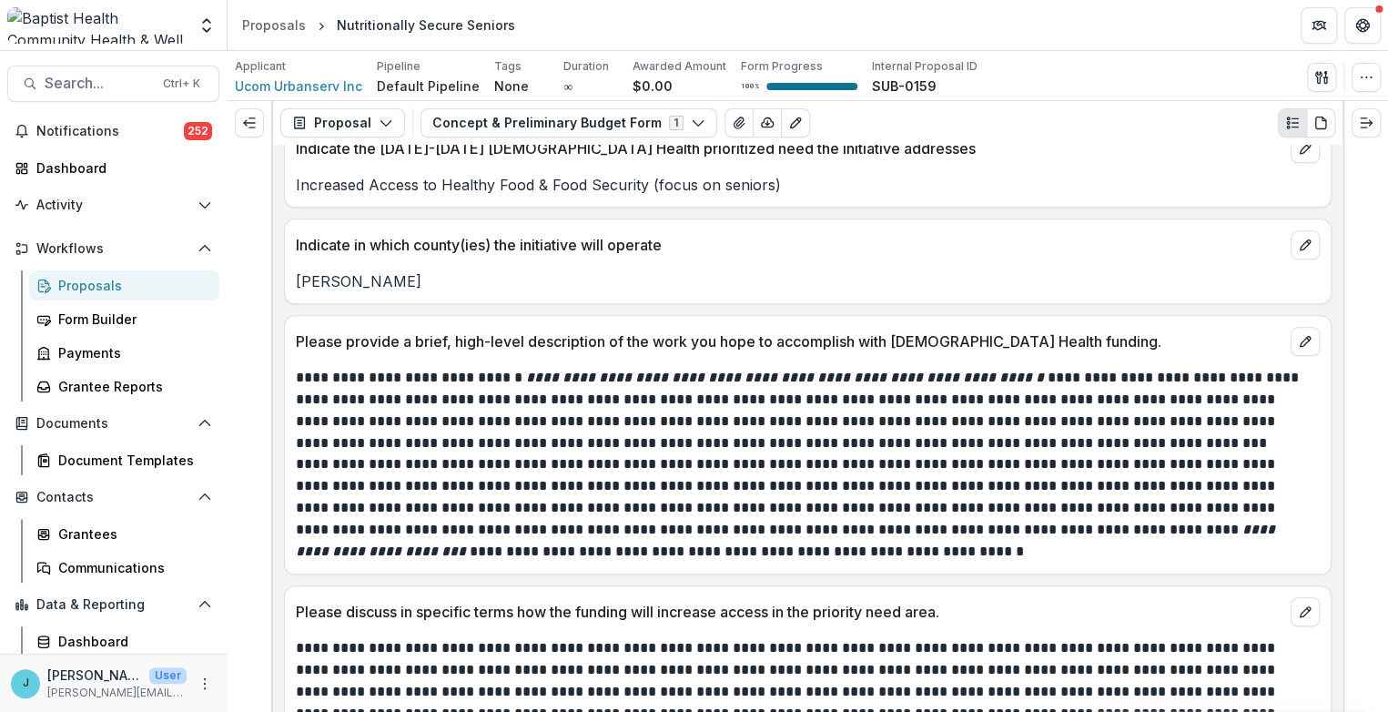
click at [494, 457] on p "**********" at bounding box center [805, 507] width 1018 height 109
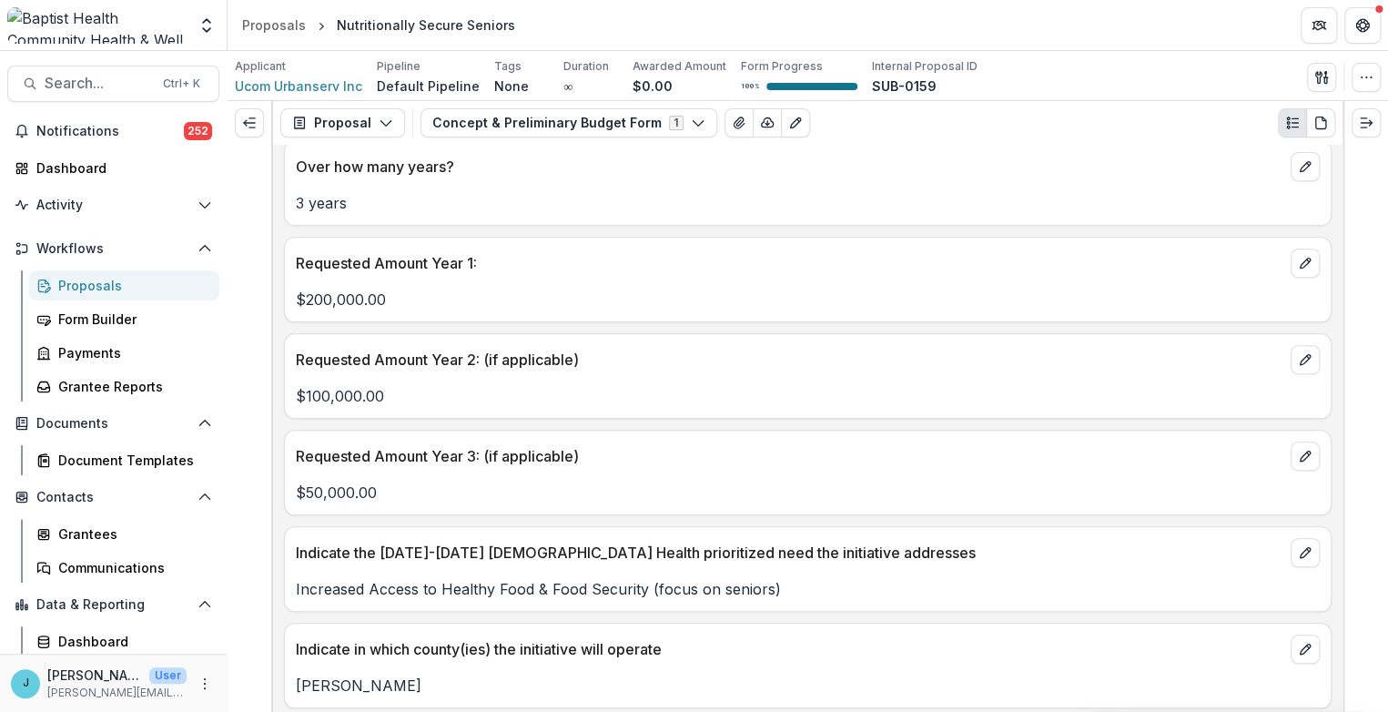
scroll to position [101, 0]
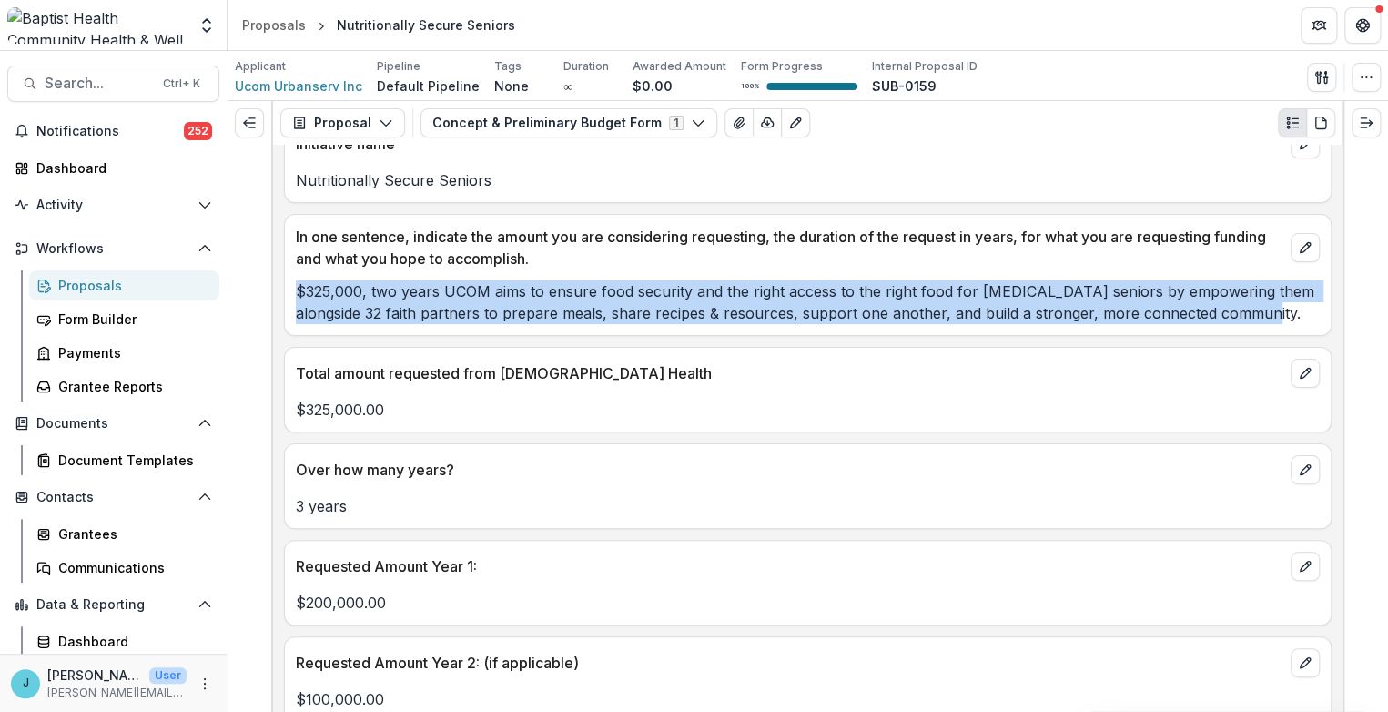
drag, startPoint x: 297, startPoint y: 291, endPoint x: 1298, endPoint y: 327, distance: 1001.8
click at [1298, 327] on div "In one sentence, indicate the amount you are considering requesting, the durati…" at bounding box center [808, 275] width 1048 height 122
copy p "$325,000, two years UCOM aims to ensure food security and the right access to t…"
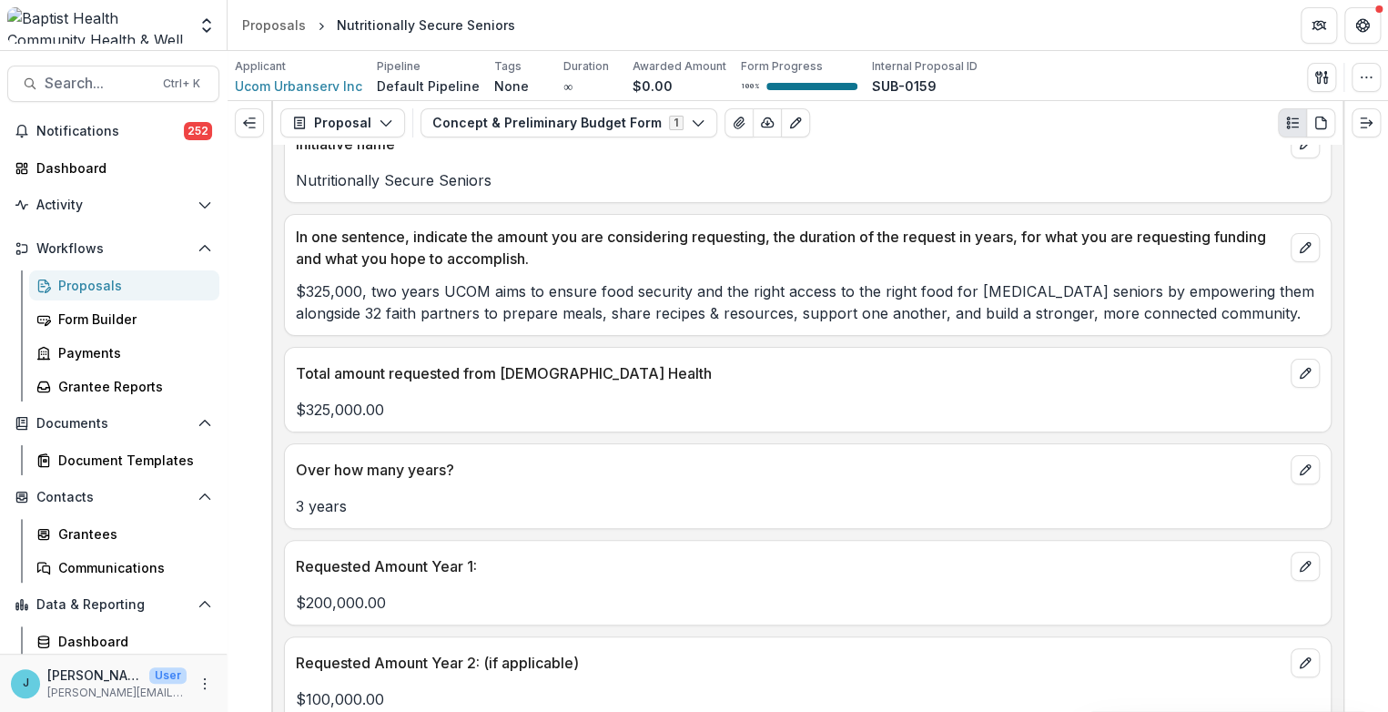
click at [643, 408] on p "$325,000.00" at bounding box center [808, 410] width 1024 height 22
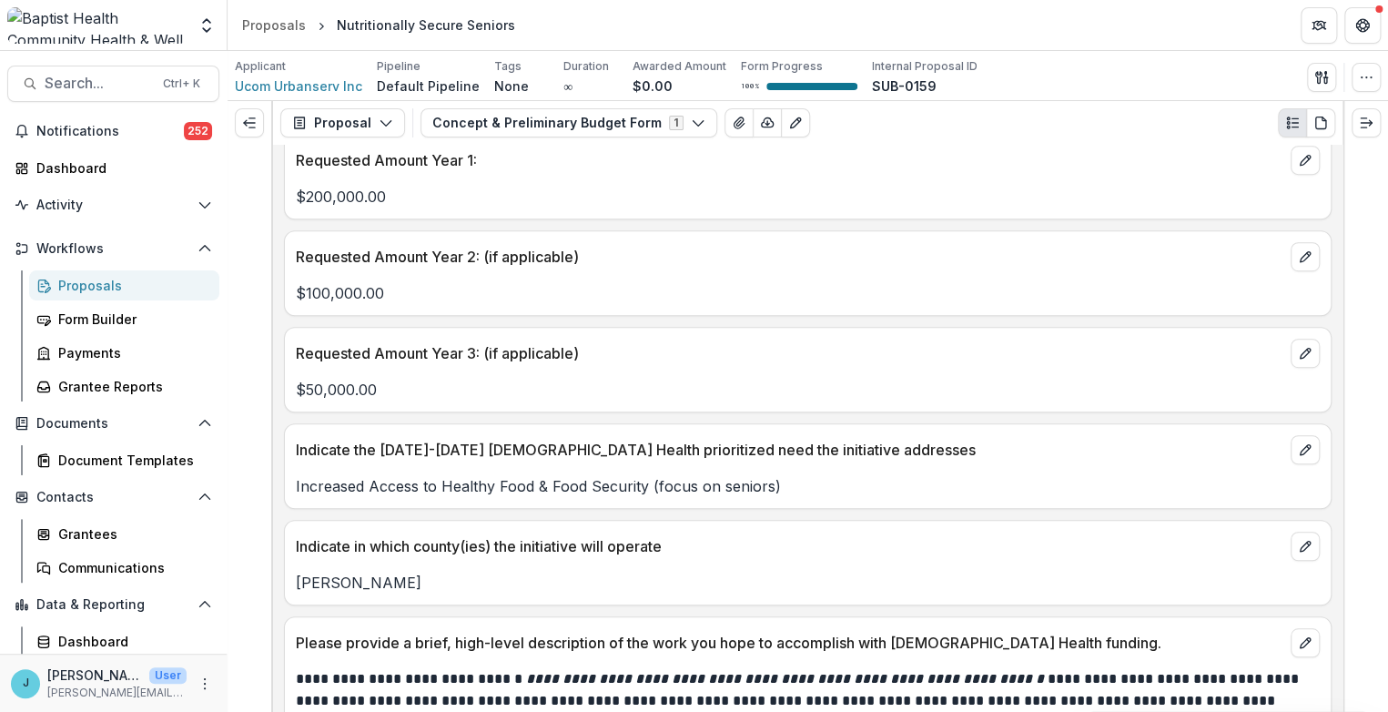
scroll to position [707, 0]
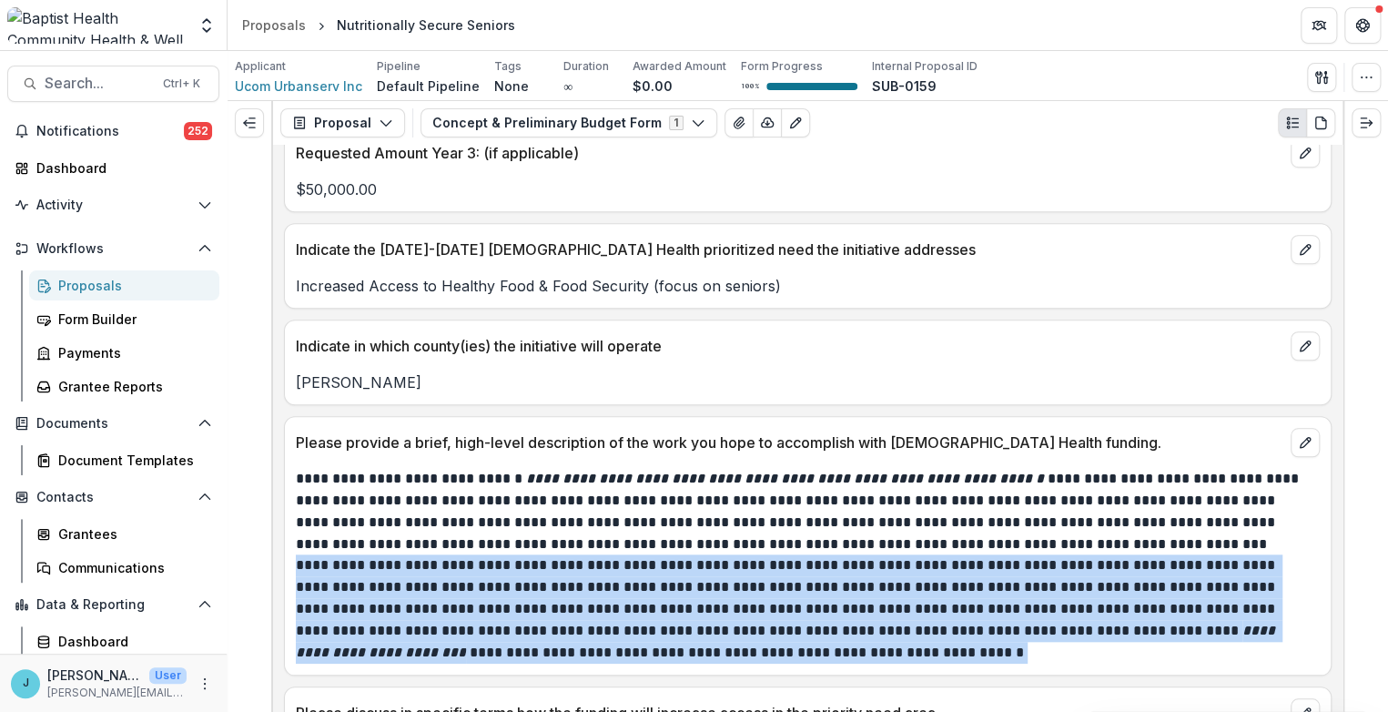
drag, startPoint x: 297, startPoint y: 561, endPoint x: 738, endPoint y: 647, distance: 449.8
click at [738, 647] on p "**********" at bounding box center [805, 608] width 1018 height 109
copy p "**********"
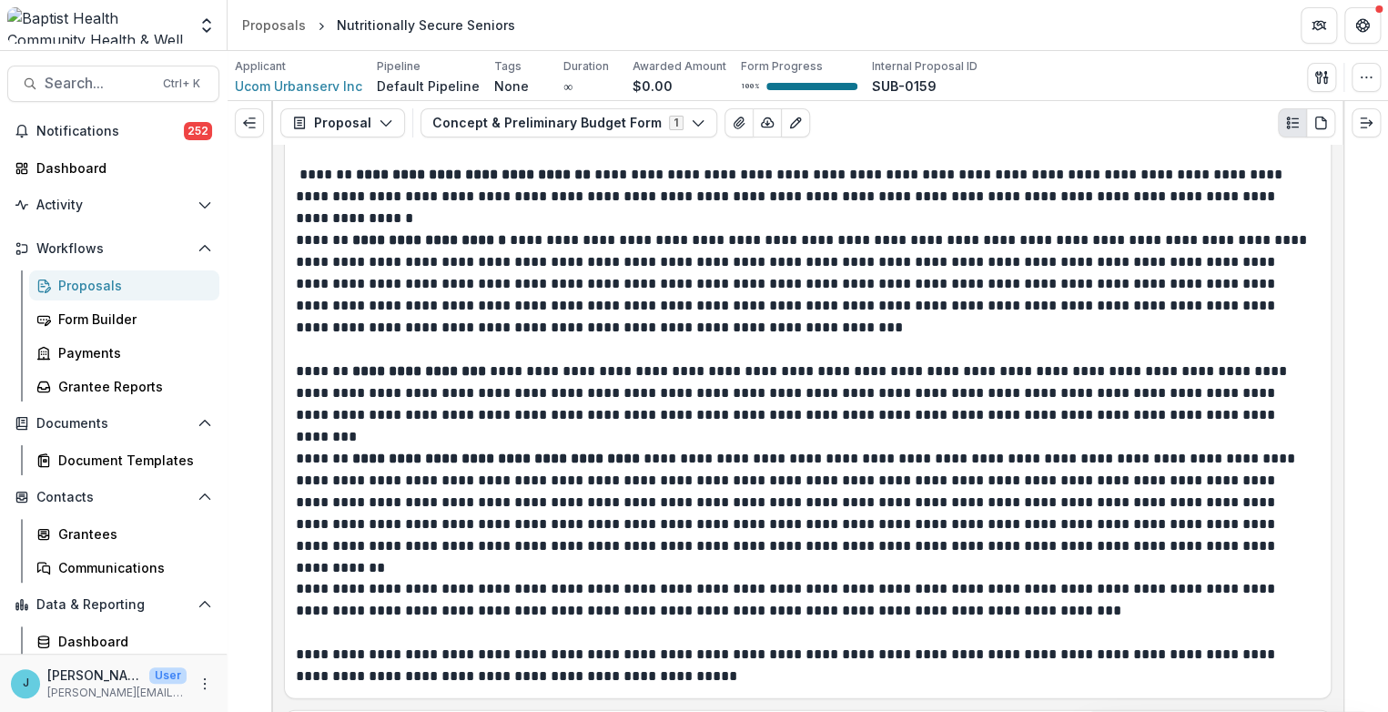
scroll to position [2123, 0]
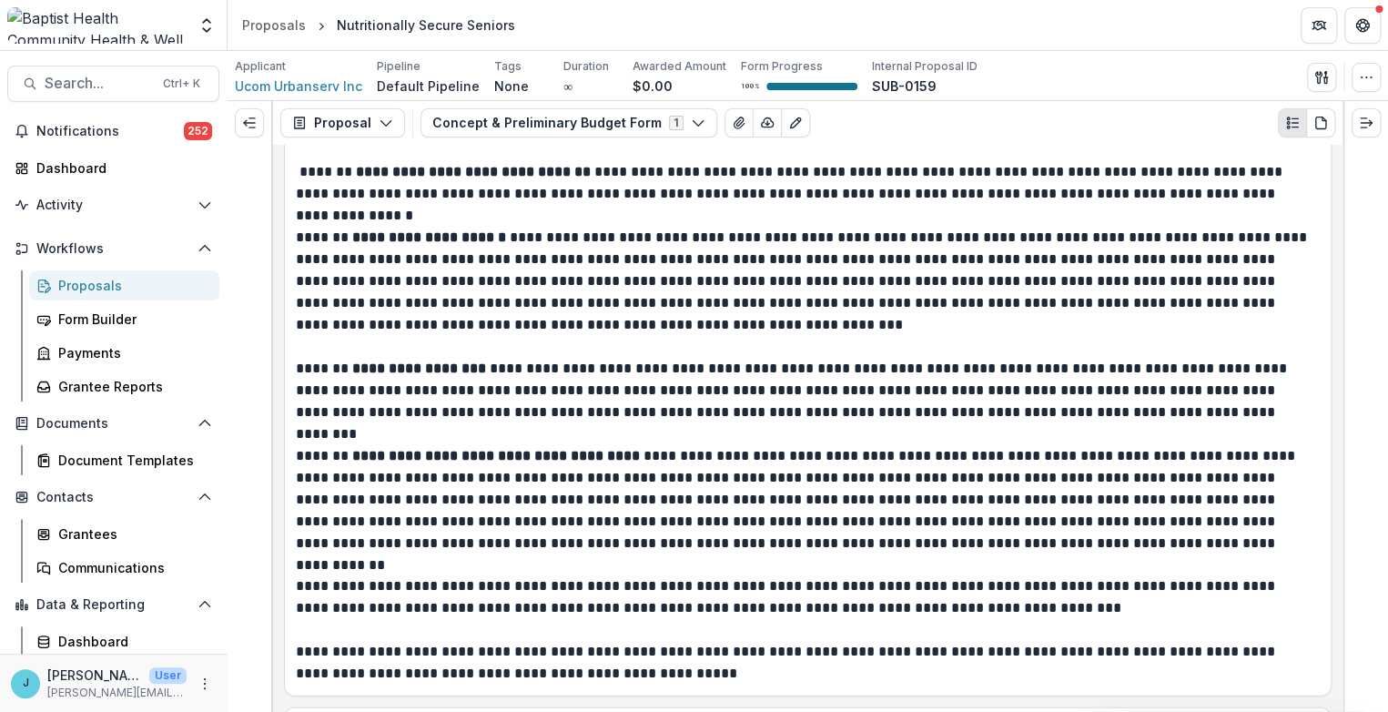
click at [1378, 366] on div at bounding box center [1365, 406] width 46 height 611
